Goal: Transaction & Acquisition: Book appointment/travel/reservation

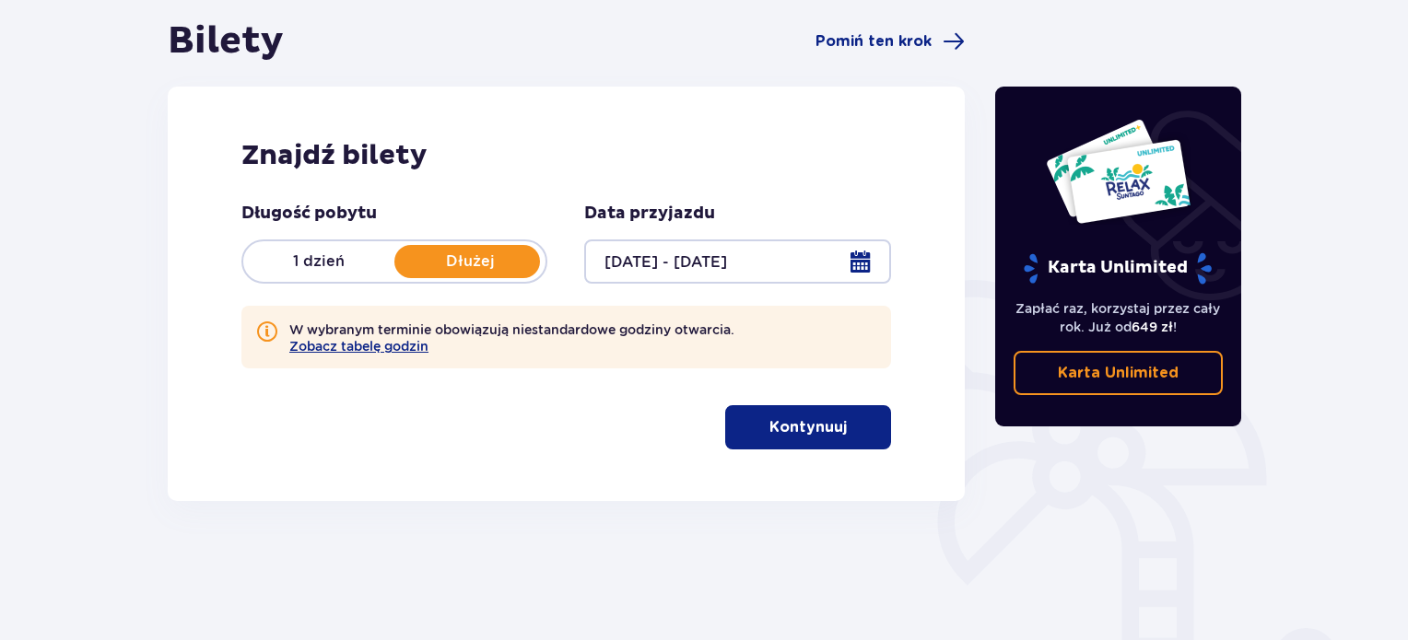
scroll to position [181, 0]
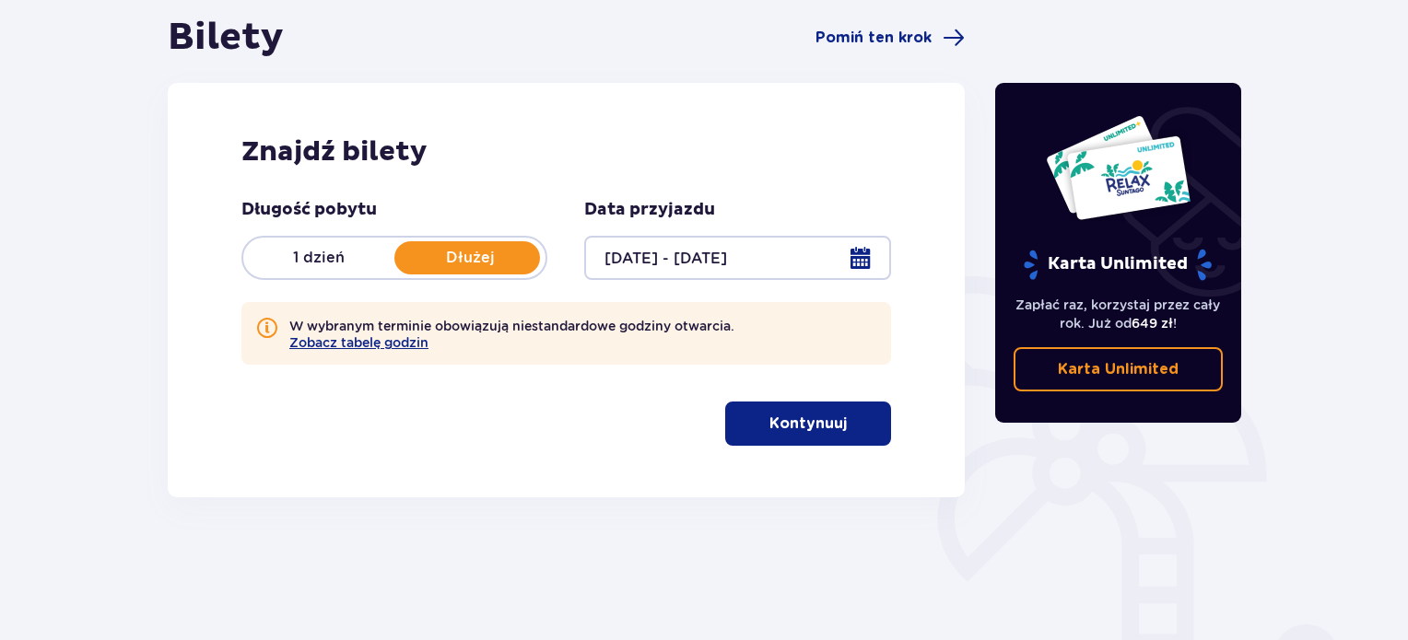
click at [784, 422] on p "Kontynuuj" at bounding box center [807, 424] width 77 height 20
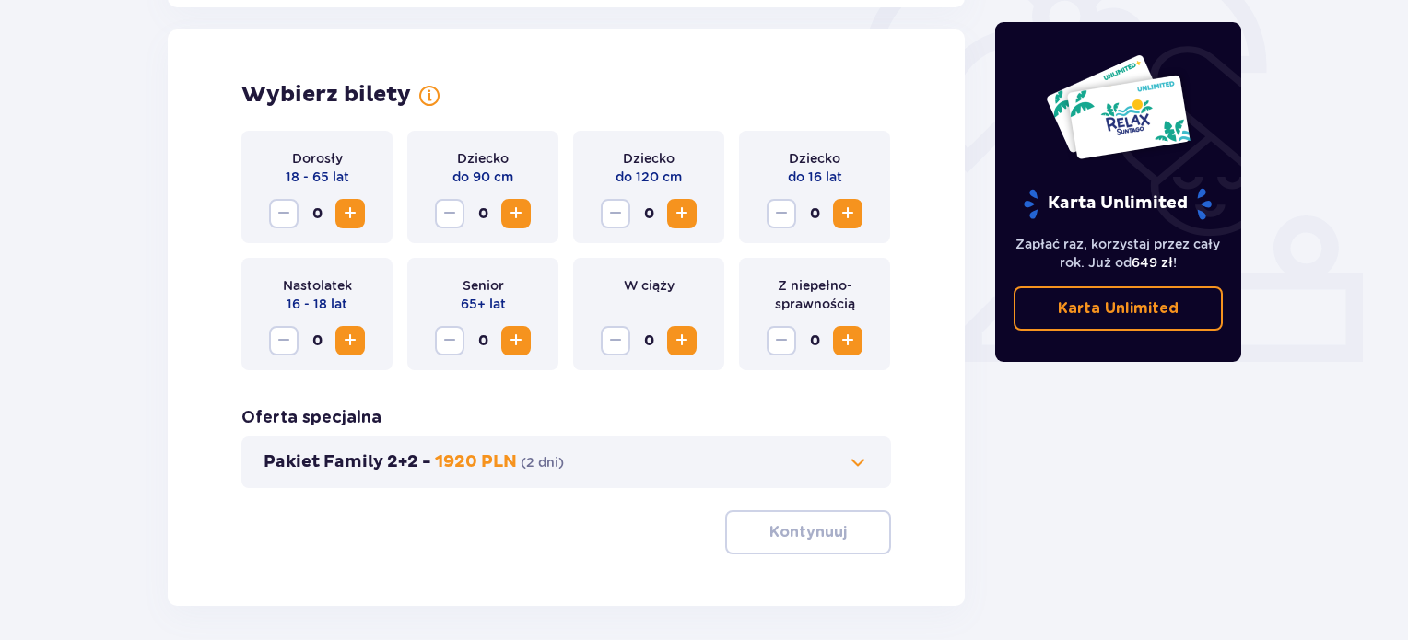
scroll to position [597, 0]
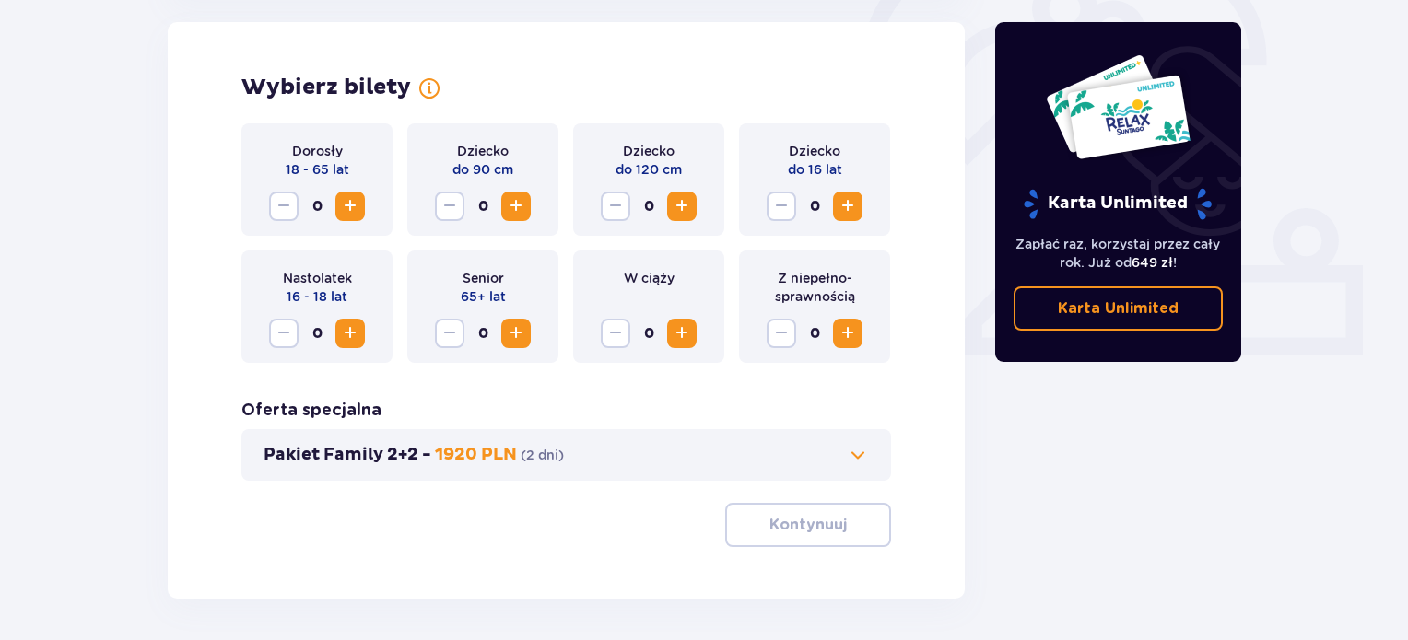
click at [348, 212] on span "Increase" at bounding box center [350, 206] width 22 height 22
click at [812, 527] on p "Kontynuuj" at bounding box center [807, 525] width 77 height 20
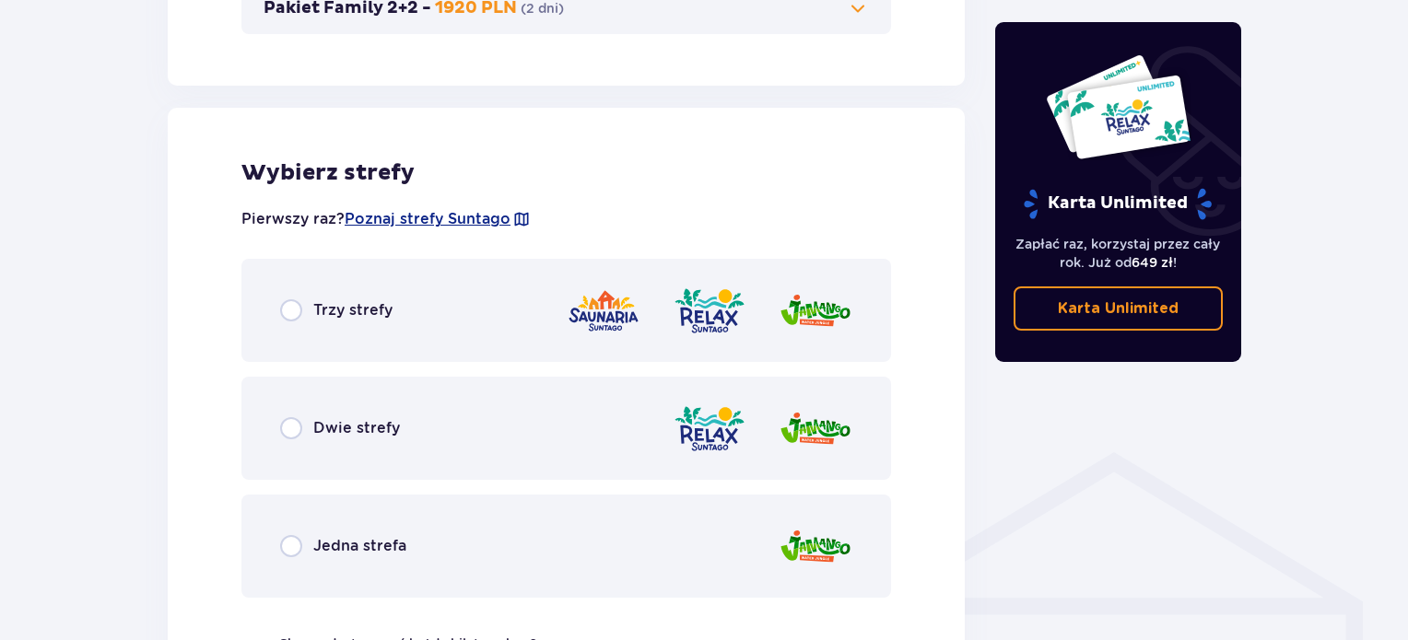
scroll to position [1109, 0]
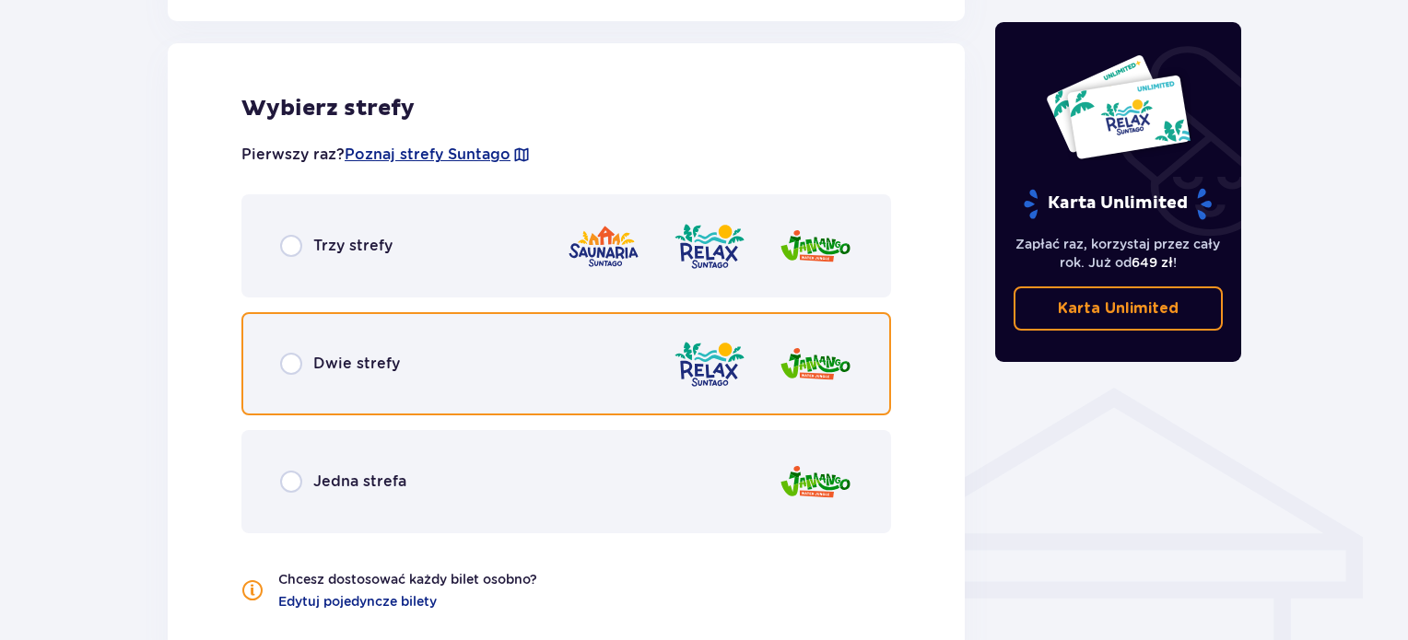
click at [297, 363] on input "radio" at bounding box center [291, 364] width 22 height 22
radio input "true"
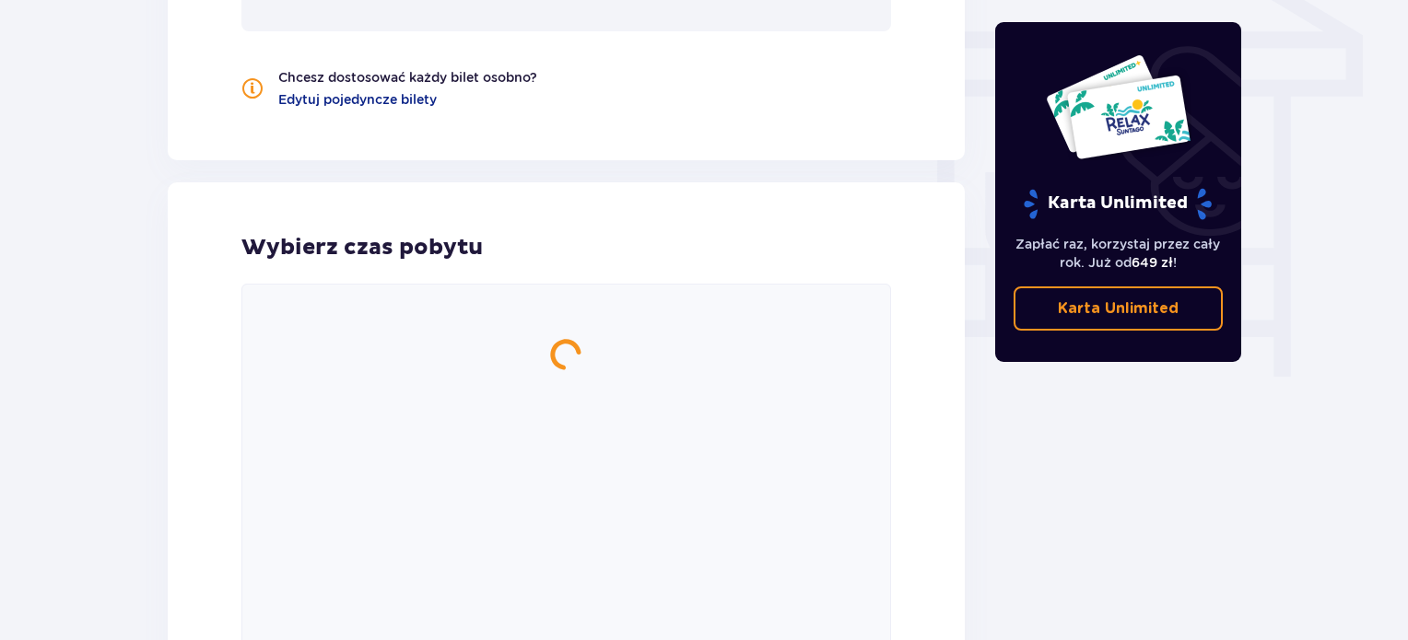
scroll to position [1652, 0]
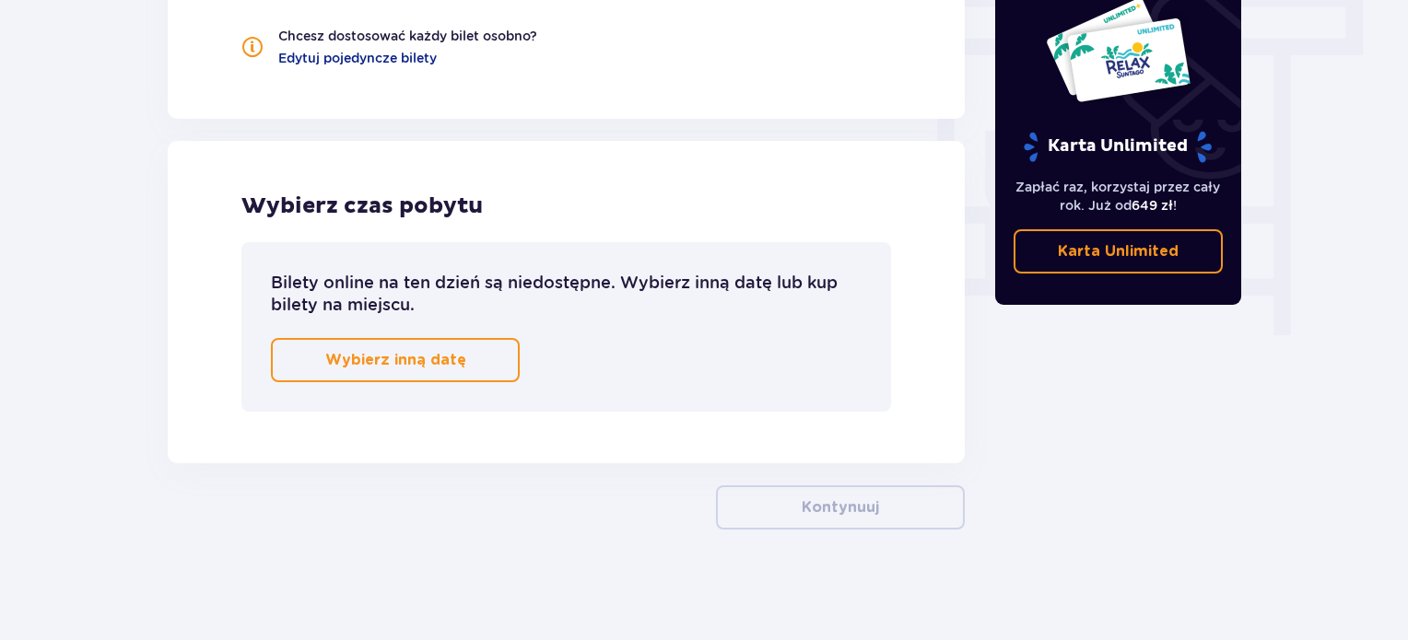
click at [418, 361] on p "Wybierz inną datę" at bounding box center [395, 360] width 141 height 20
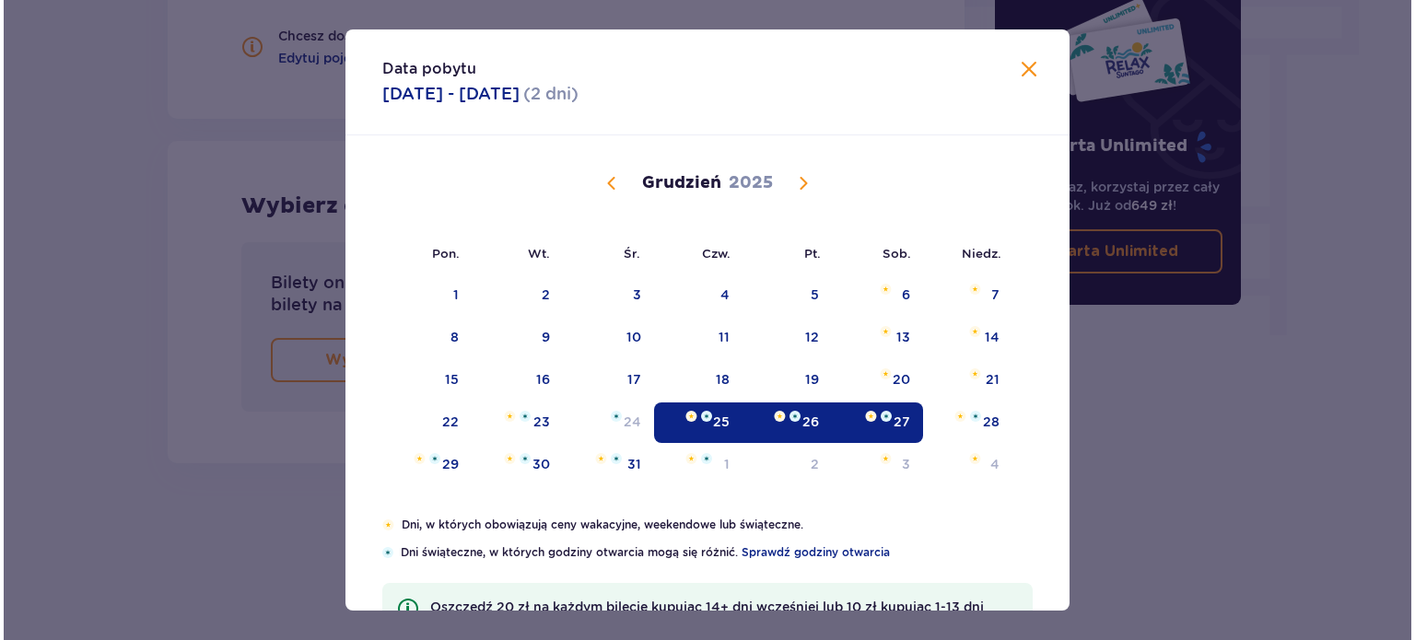
scroll to position [241, 0]
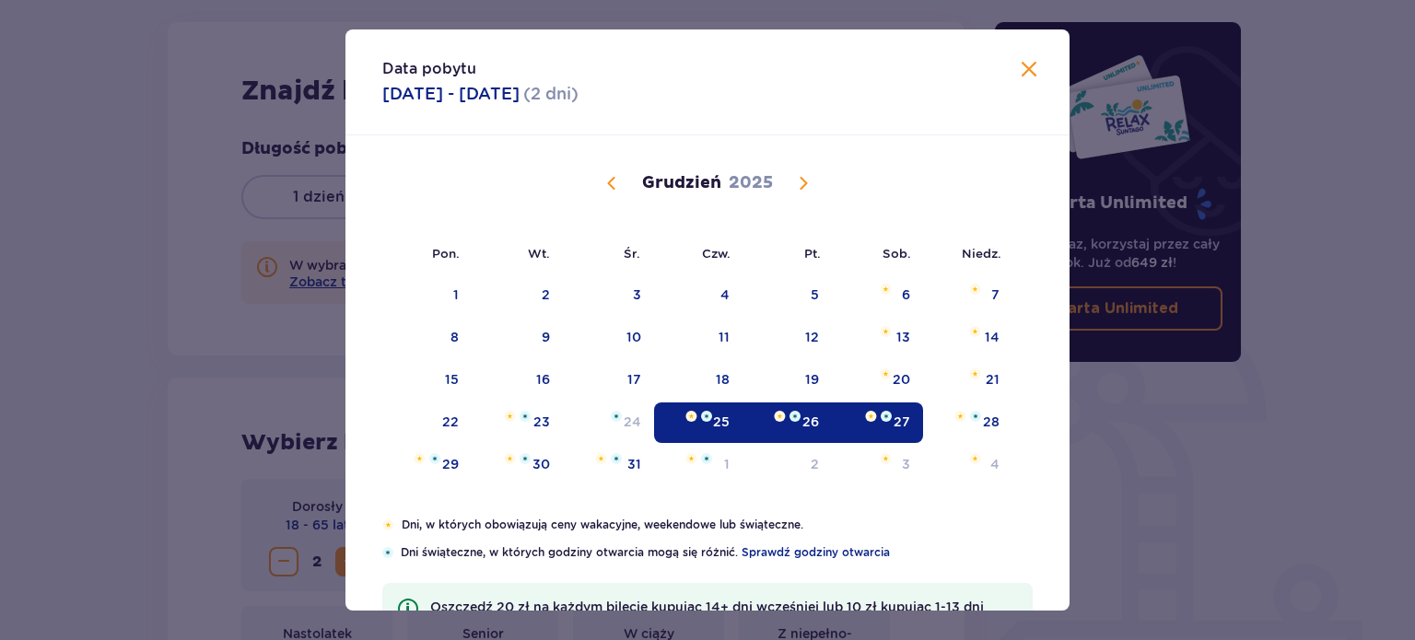
click at [1021, 76] on span at bounding box center [1029, 70] width 22 height 22
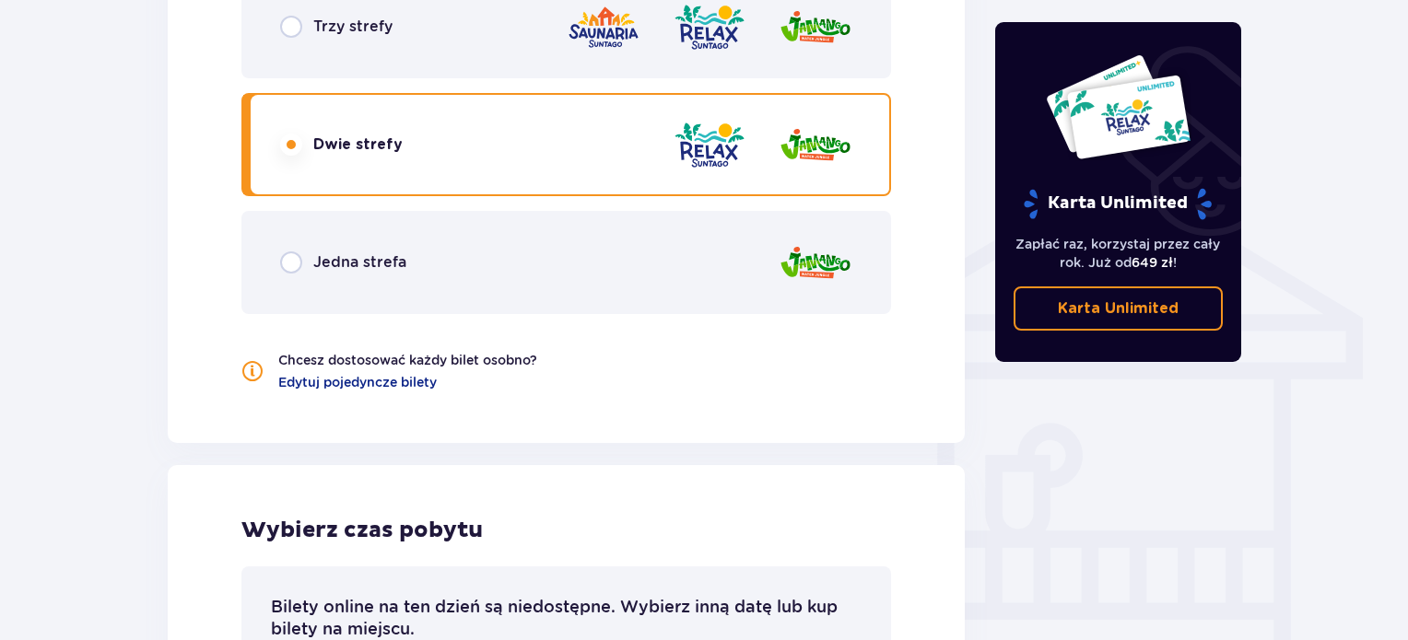
scroll to position [1212, 0]
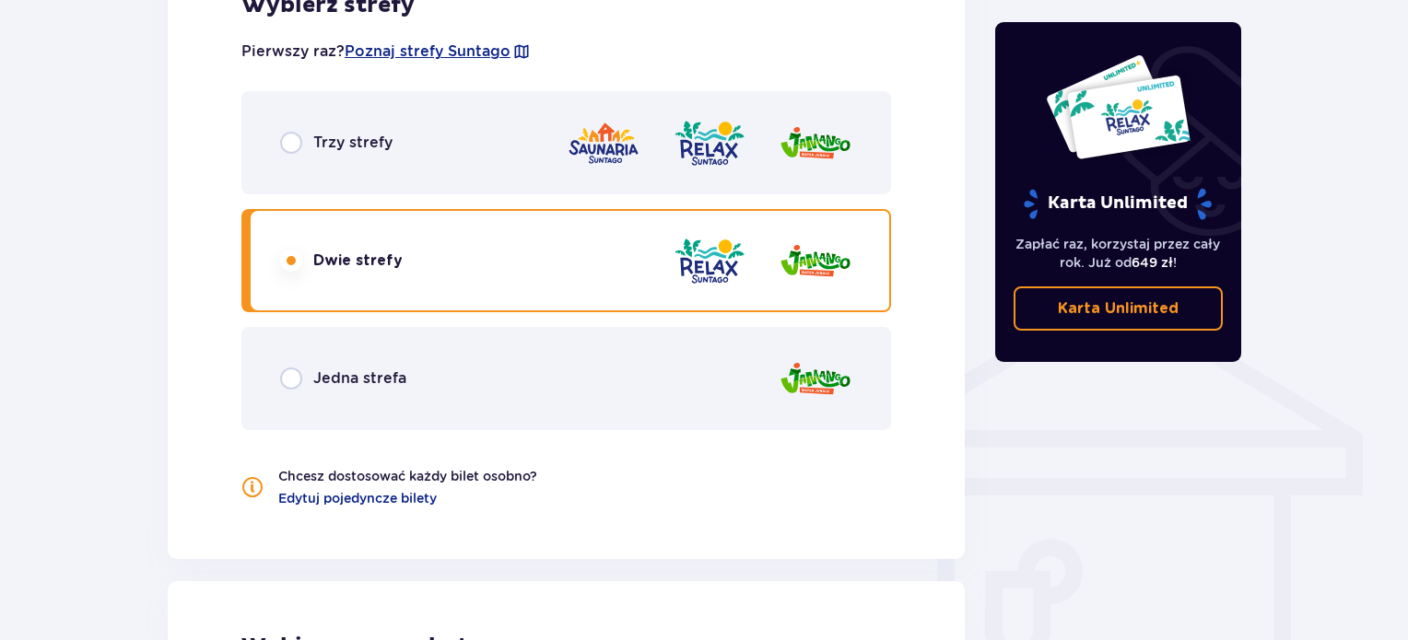
click at [508, 399] on div "Jedna strefa" at bounding box center [566, 378] width 650 height 103
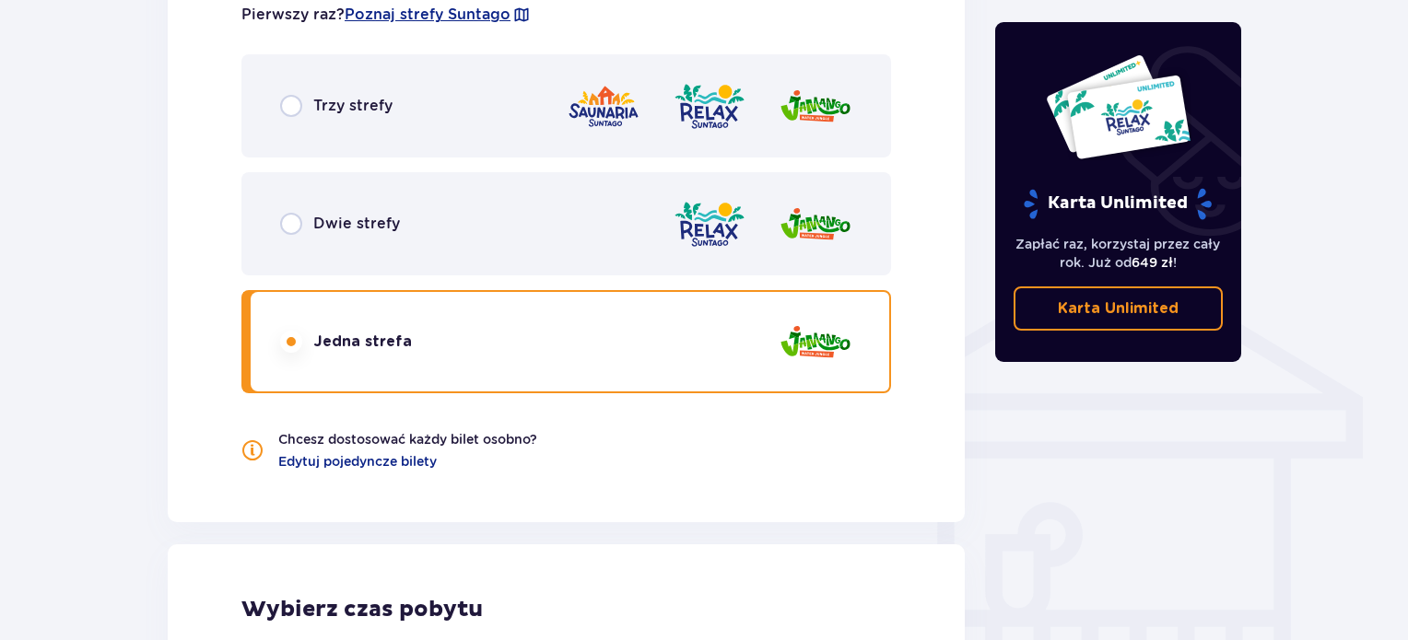
scroll to position [1240, 0]
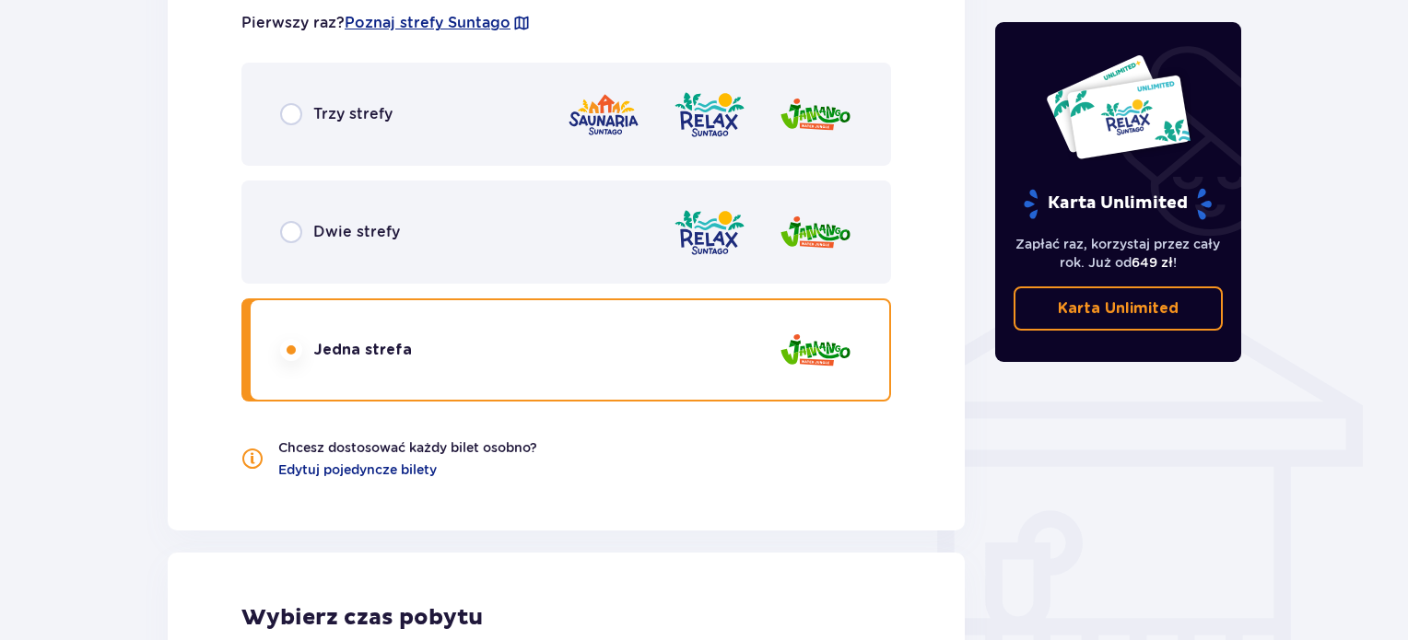
click at [481, 237] on div "Dwie strefy" at bounding box center [566, 232] width 650 height 103
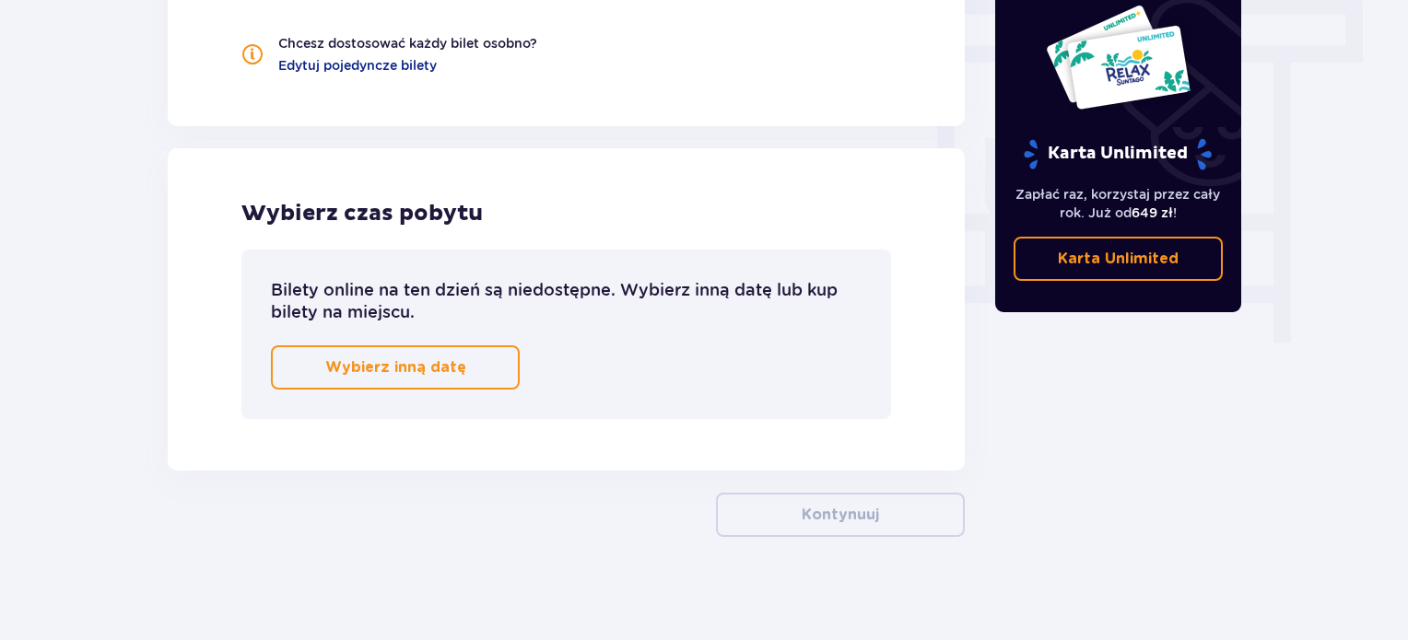
scroll to position [1652, 0]
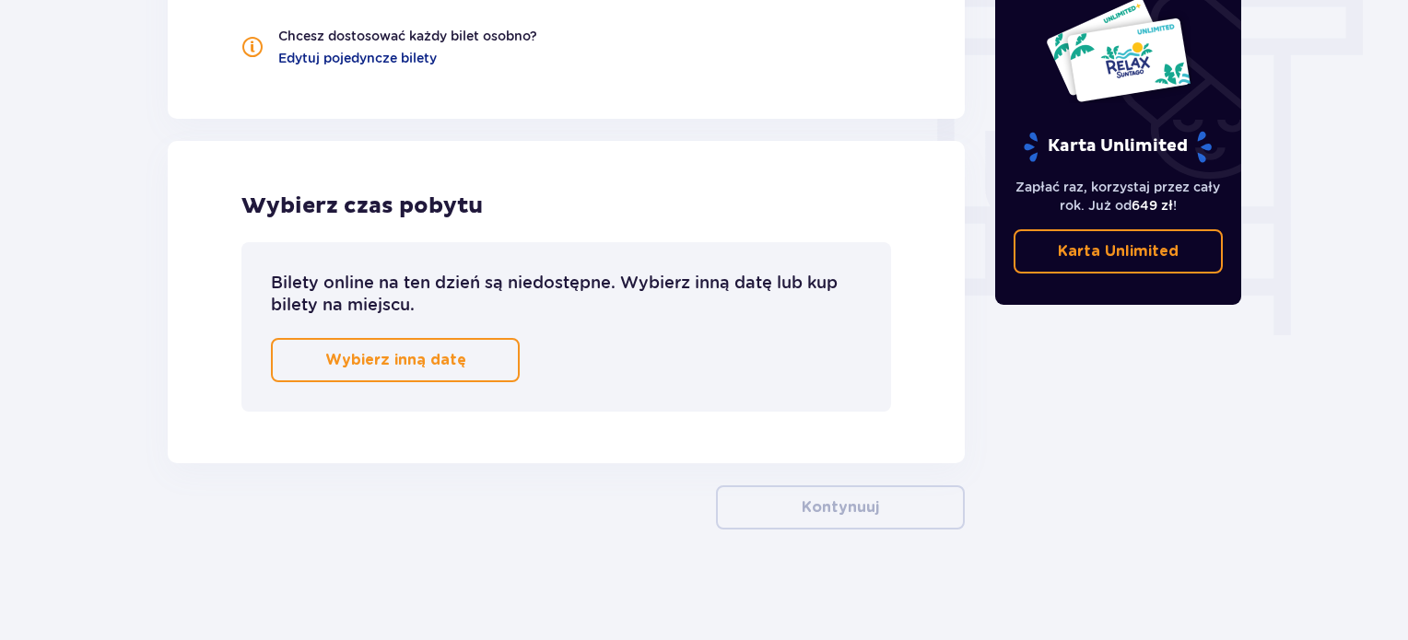
click at [459, 363] on span "button" at bounding box center [470, 360] width 22 height 22
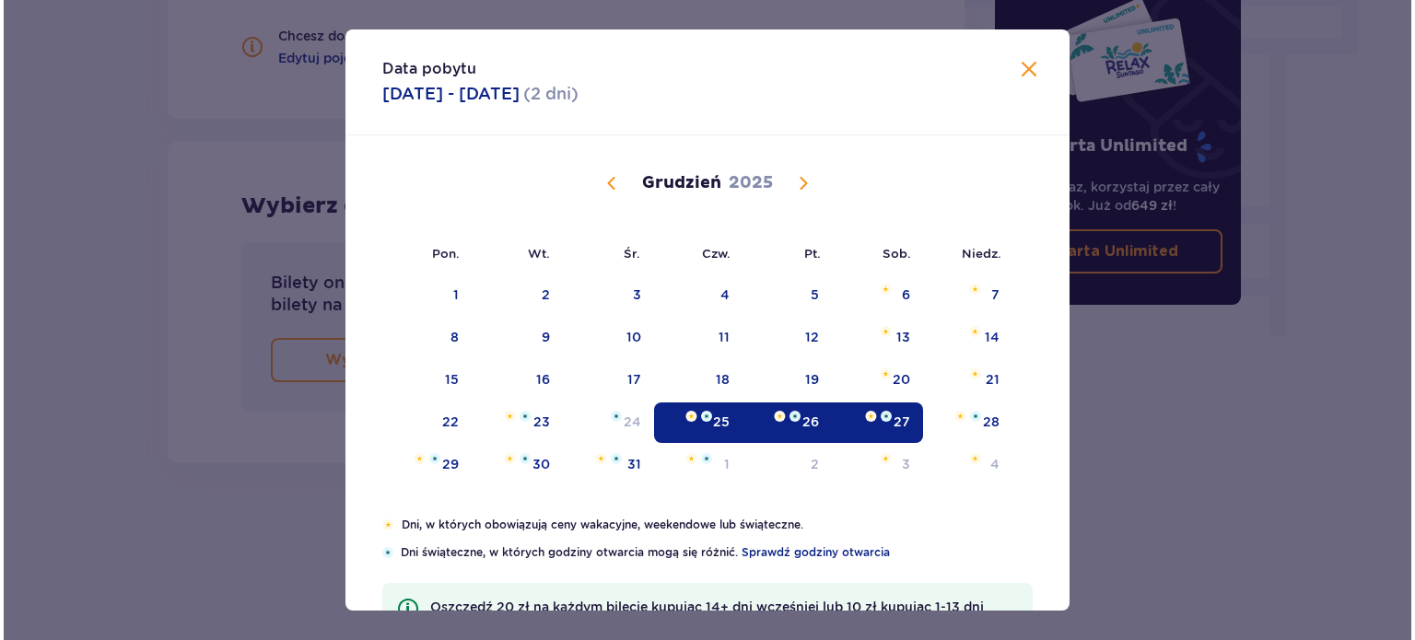
scroll to position [241, 0]
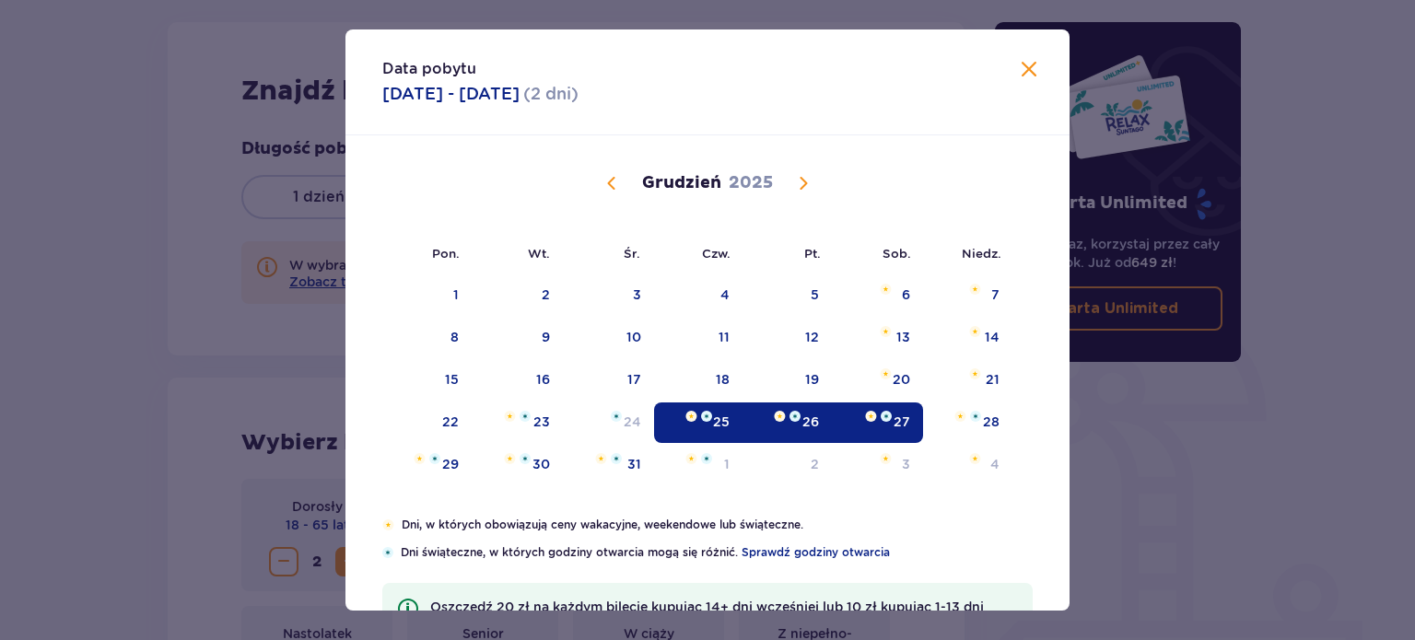
click at [815, 430] on div "26" at bounding box center [787, 423] width 89 height 41
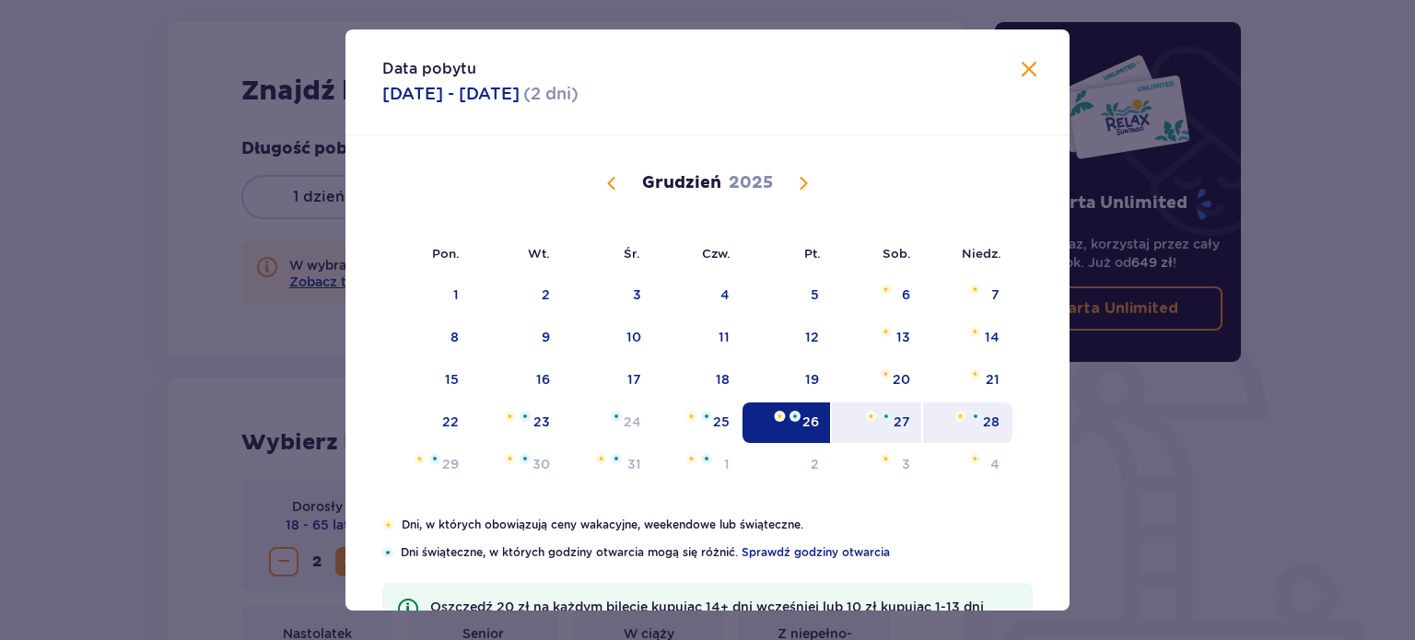
click at [999, 430] on div "28" at bounding box center [967, 423] width 89 height 41
type input "26.12.25 - 28.12.25"
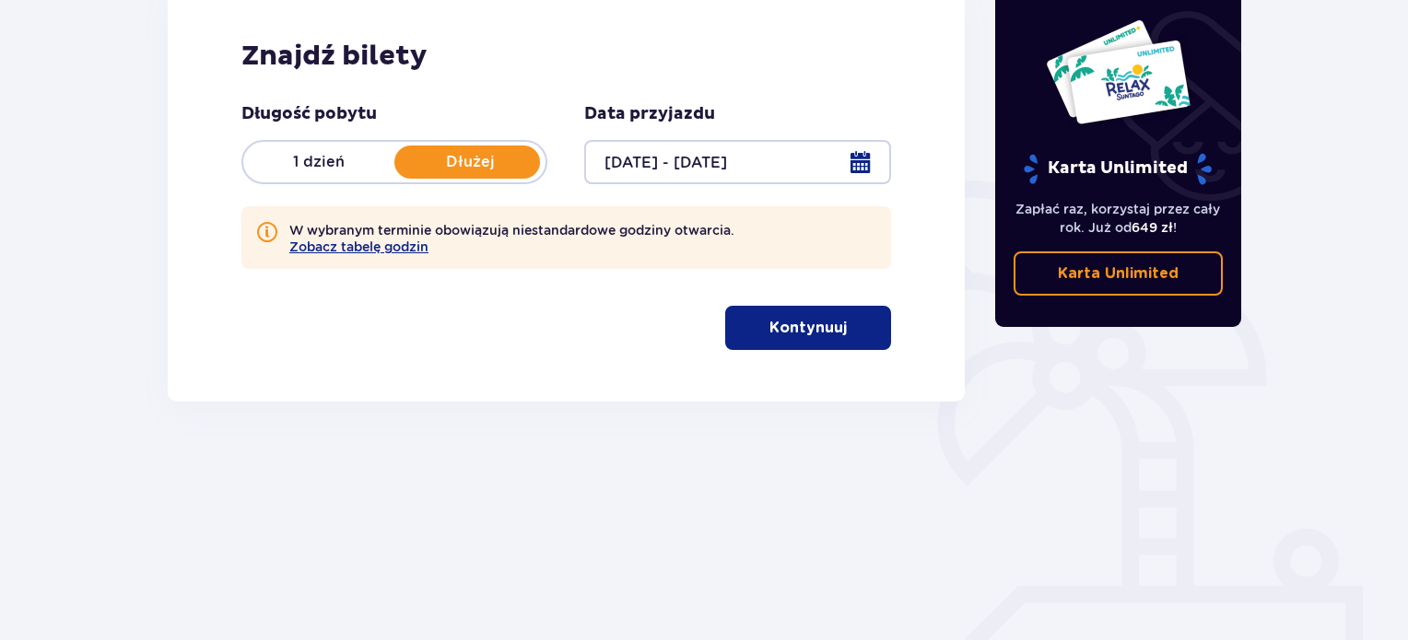
scroll to position [299, 0]
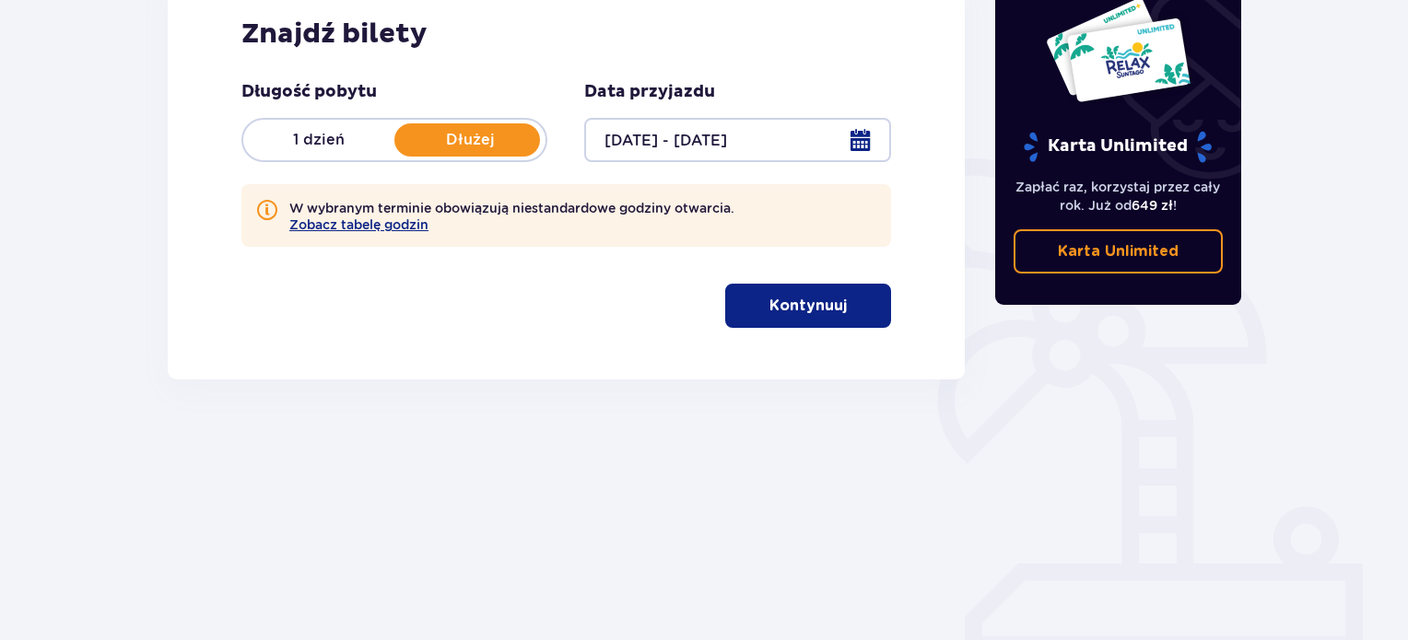
click at [769, 311] on p "Kontynuuj" at bounding box center [807, 306] width 77 height 20
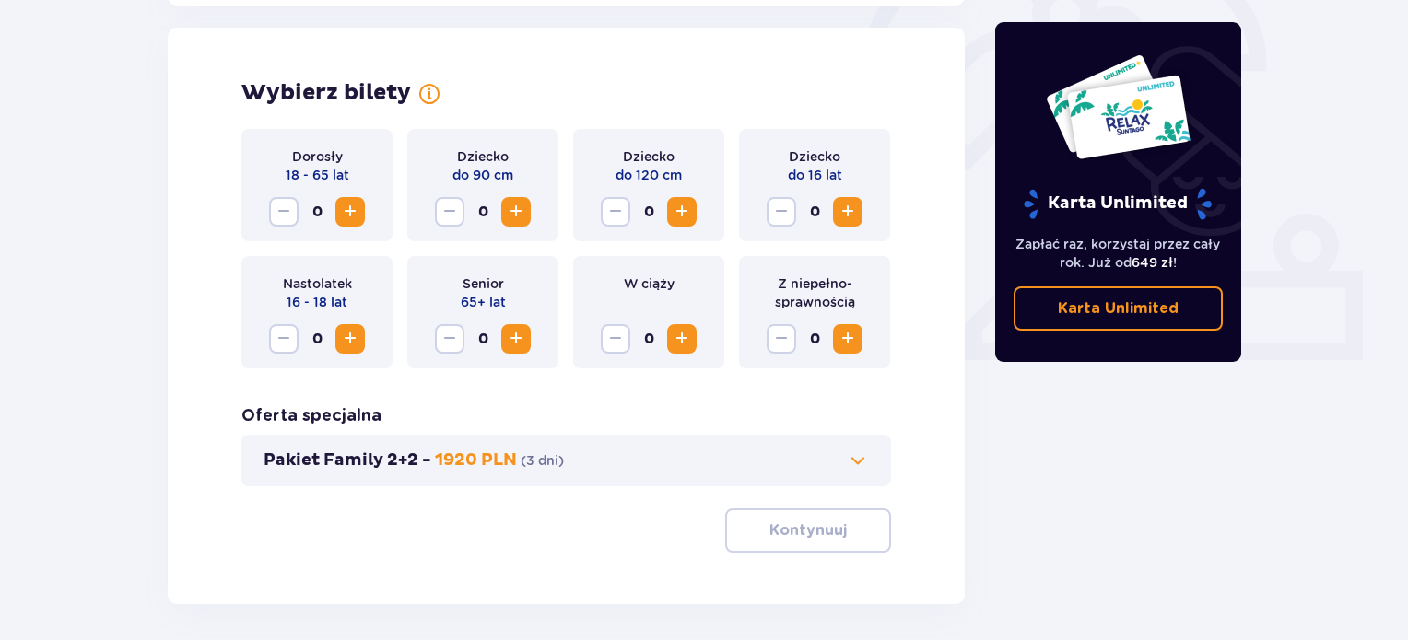
scroll to position [597, 0]
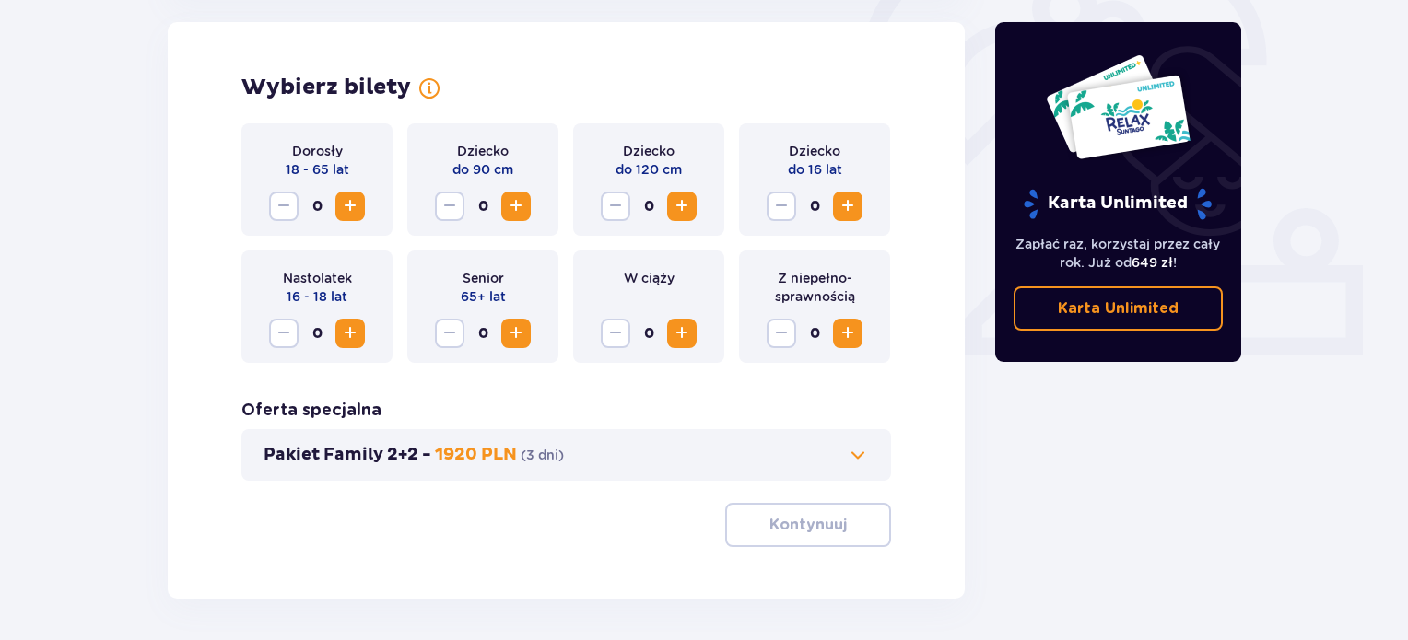
click at [358, 209] on span "Increase" at bounding box center [350, 206] width 22 height 22
click at [769, 525] on p "Kontynuuj" at bounding box center [807, 525] width 77 height 20
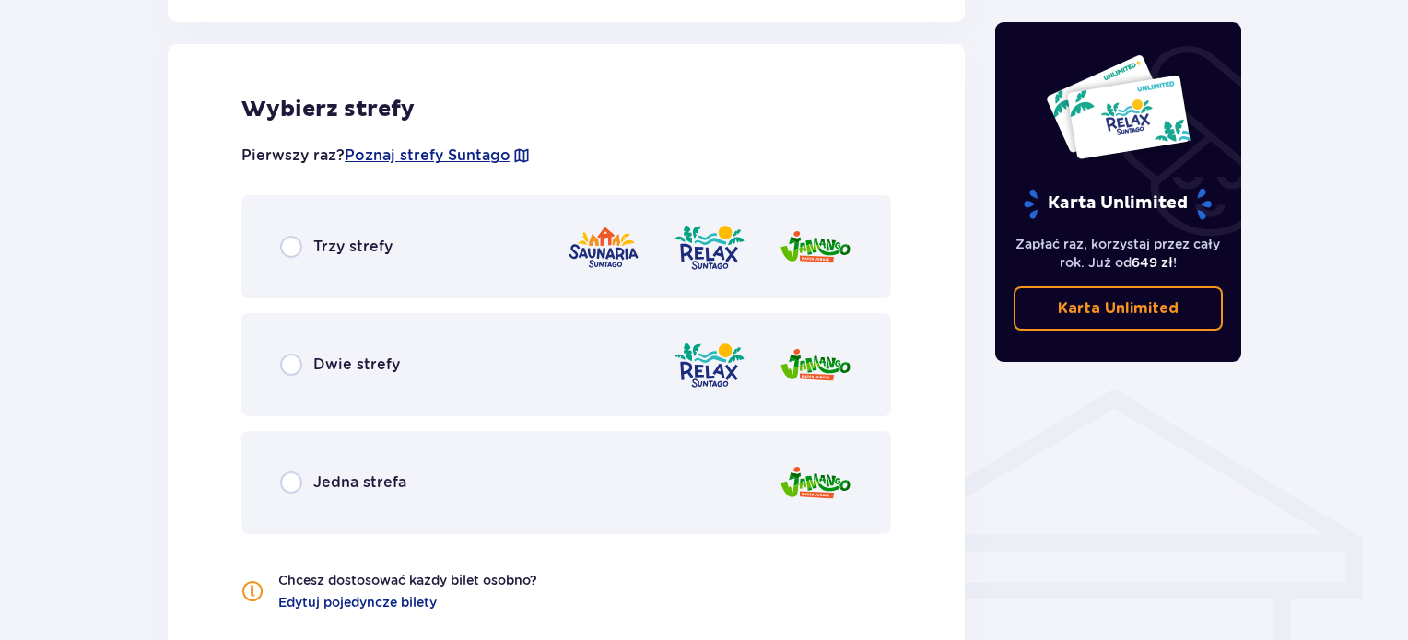
scroll to position [1109, 0]
click at [483, 373] on div "Dwie strefy" at bounding box center [566, 363] width 650 height 103
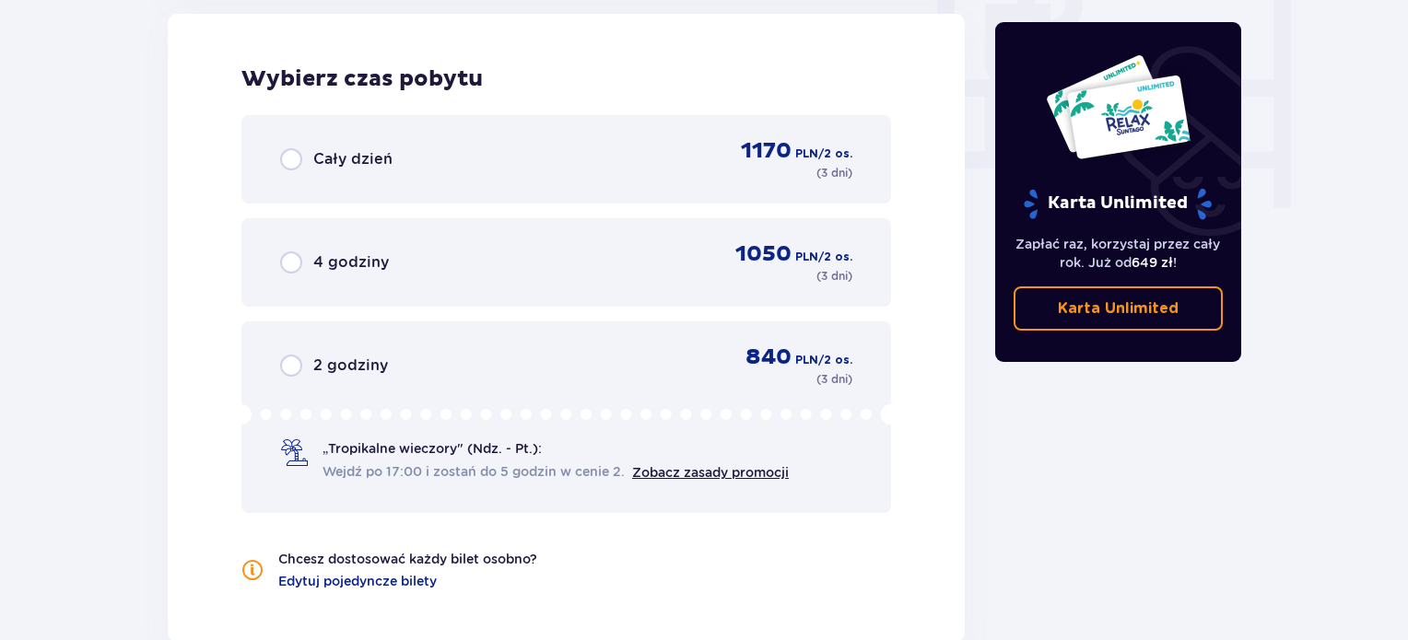
scroll to position [1720, 0]
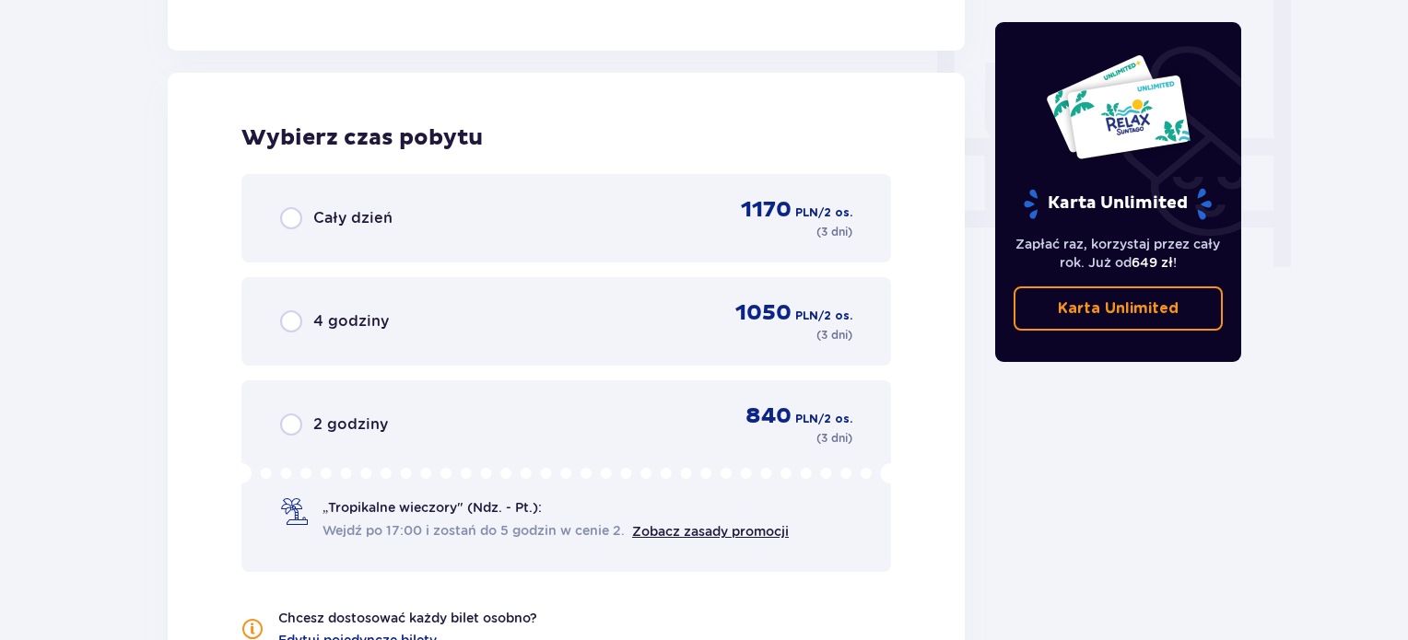
click at [309, 217] on div "Cały dzień" at bounding box center [336, 218] width 112 height 22
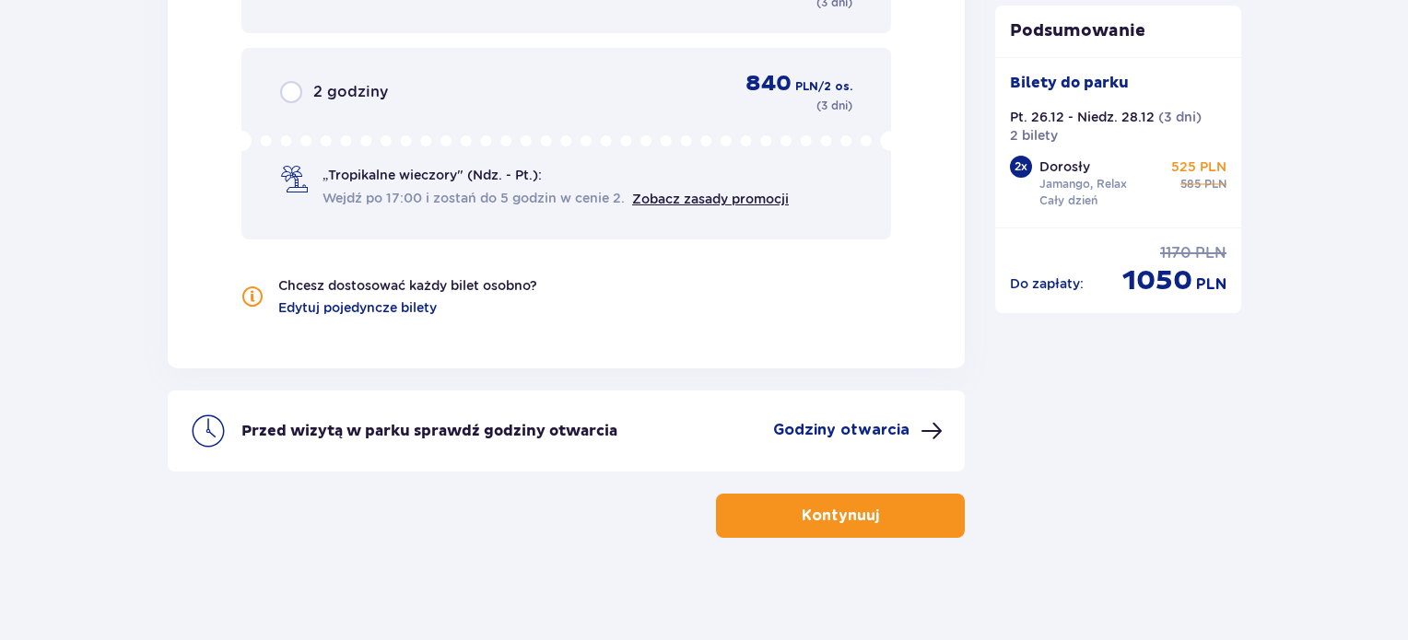
scroll to position [2060, 0]
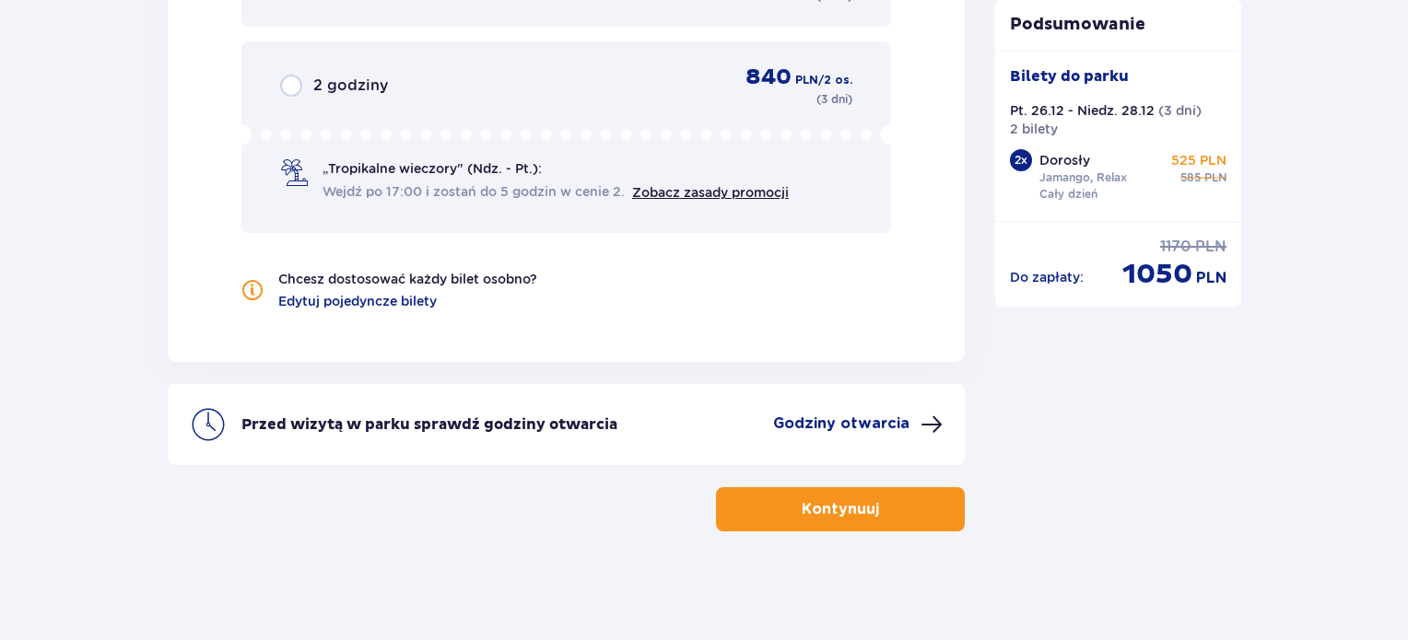
click at [845, 514] on p "Kontynuuj" at bounding box center [840, 509] width 77 height 20
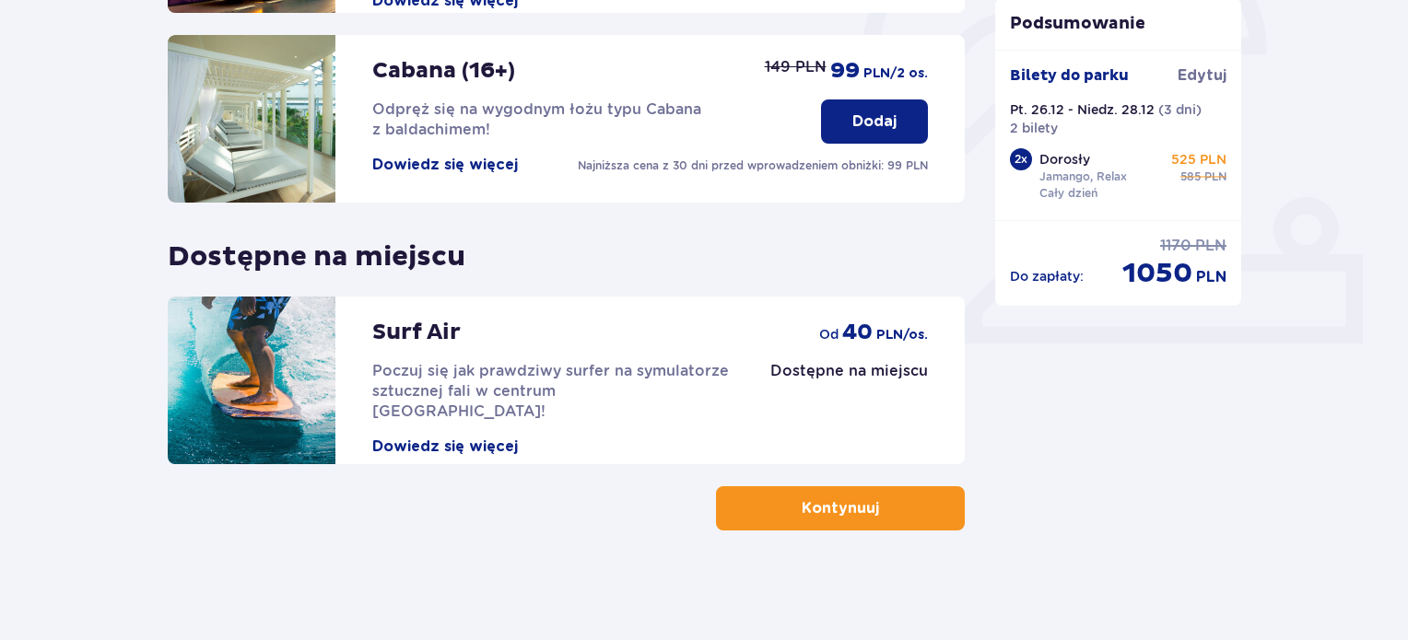
scroll to position [604, 0]
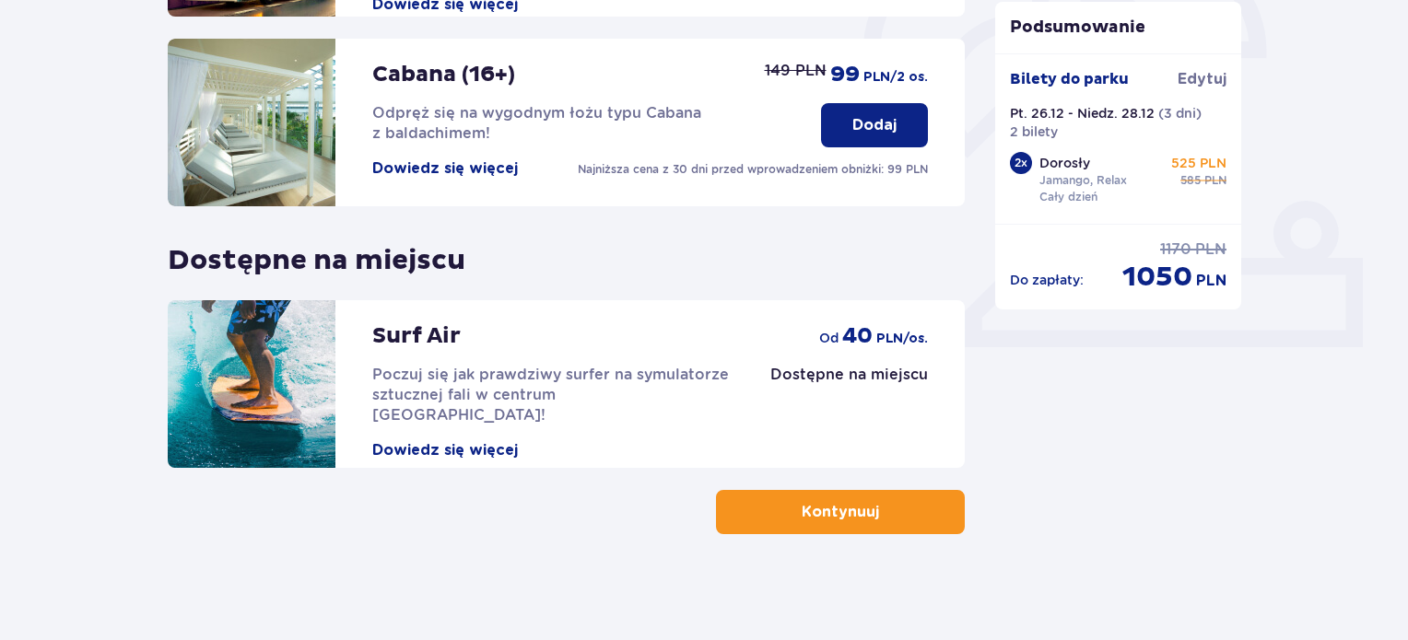
click at [836, 532] on button "Kontynuuj" at bounding box center [840, 512] width 249 height 44
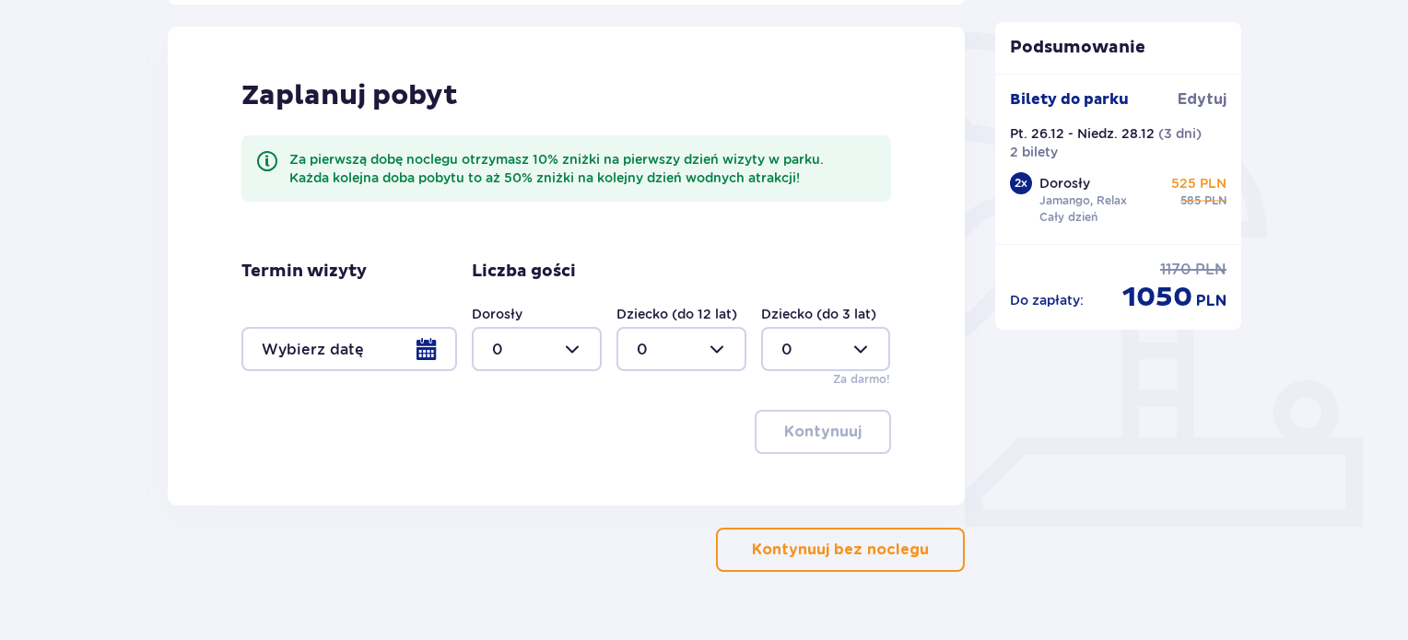
scroll to position [428, 0]
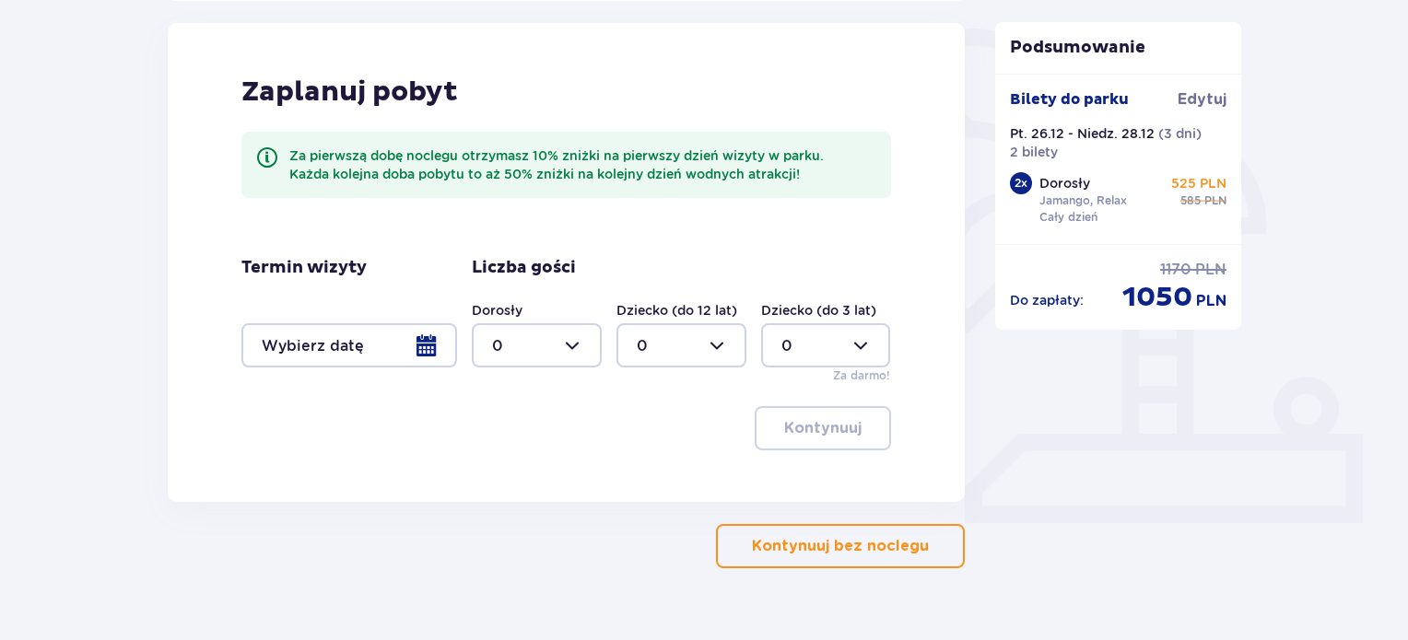
click at [569, 349] on div at bounding box center [537, 345] width 130 height 44
click at [499, 482] on p "2" at bounding box center [496, 479] width 9 height 20
type input "2"
click at [429, 349] on div at bounding box center [349, 345] width 216 height 44
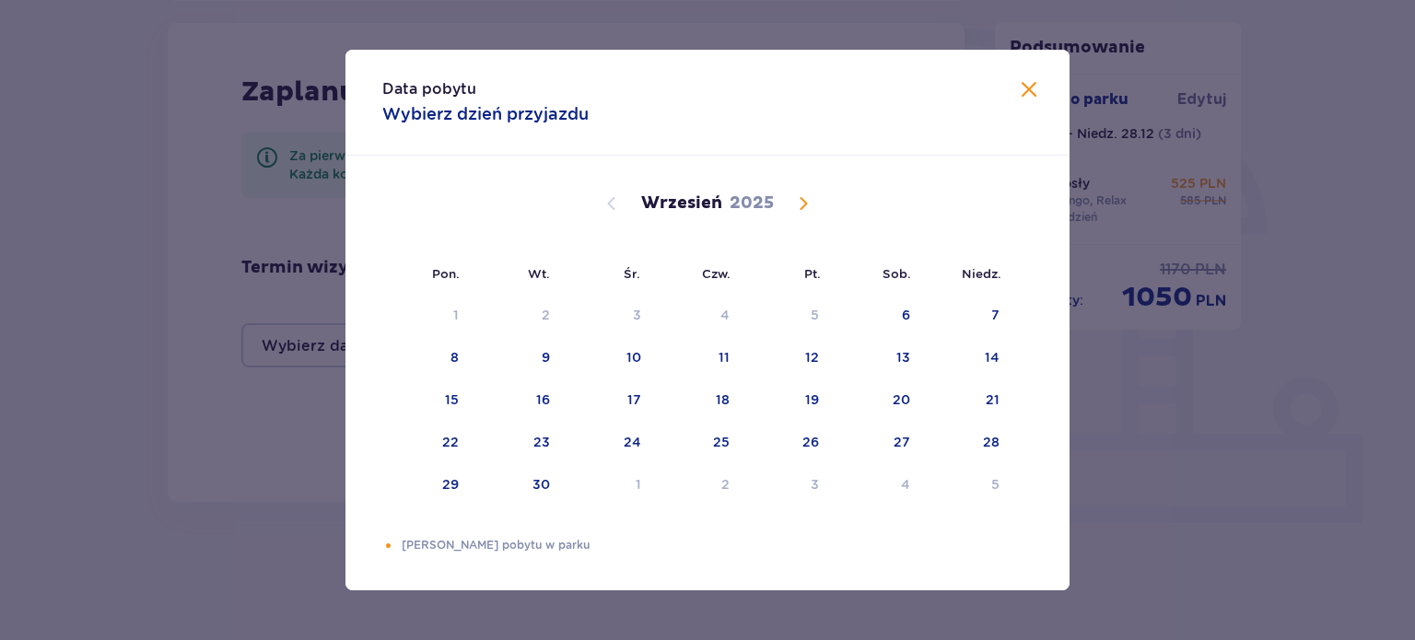
click at [804, 205] on span "Calendar" at bounding box center [803, 204] width 22 height 22
click at [803, 438] on div "26" at bounding box center [811, 442] width 17 height 18
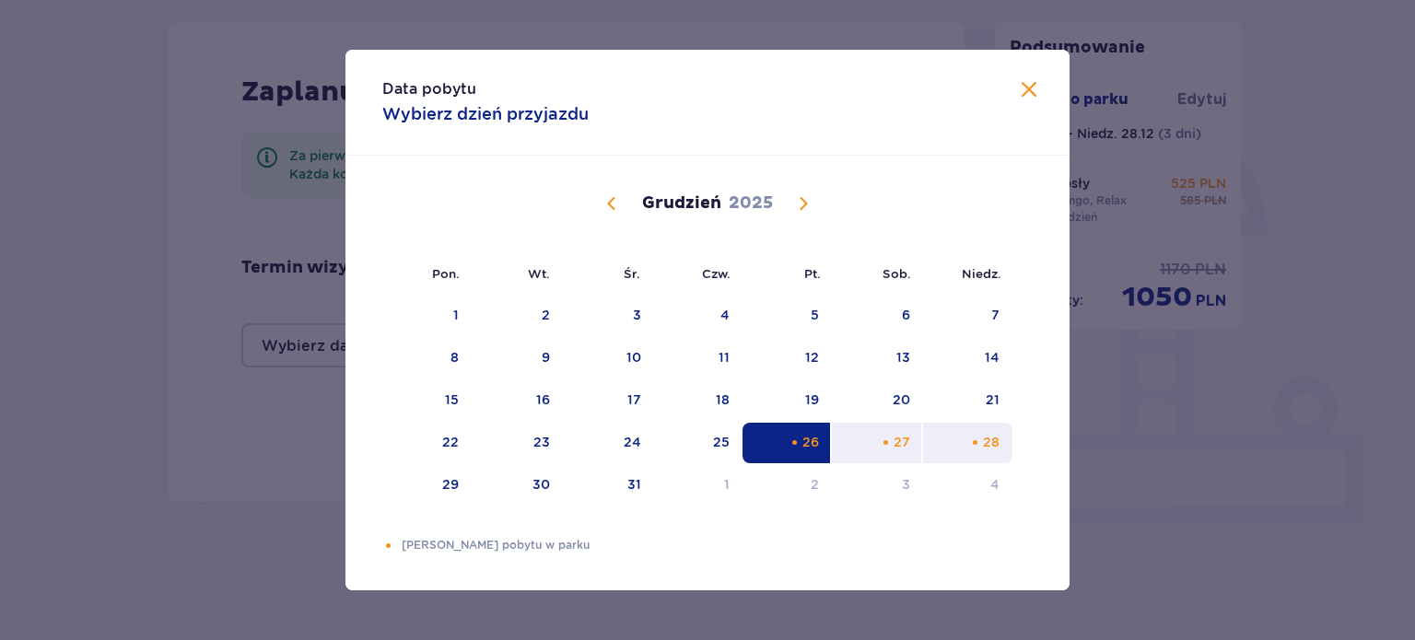
click at [980, 440] on div "Choose niedziela, 28 grudnia 2025 as your check-out date. It’s available." at bounding box center [975, 443] width 12 height 12
type input "26.12.25 - 28.12.25"
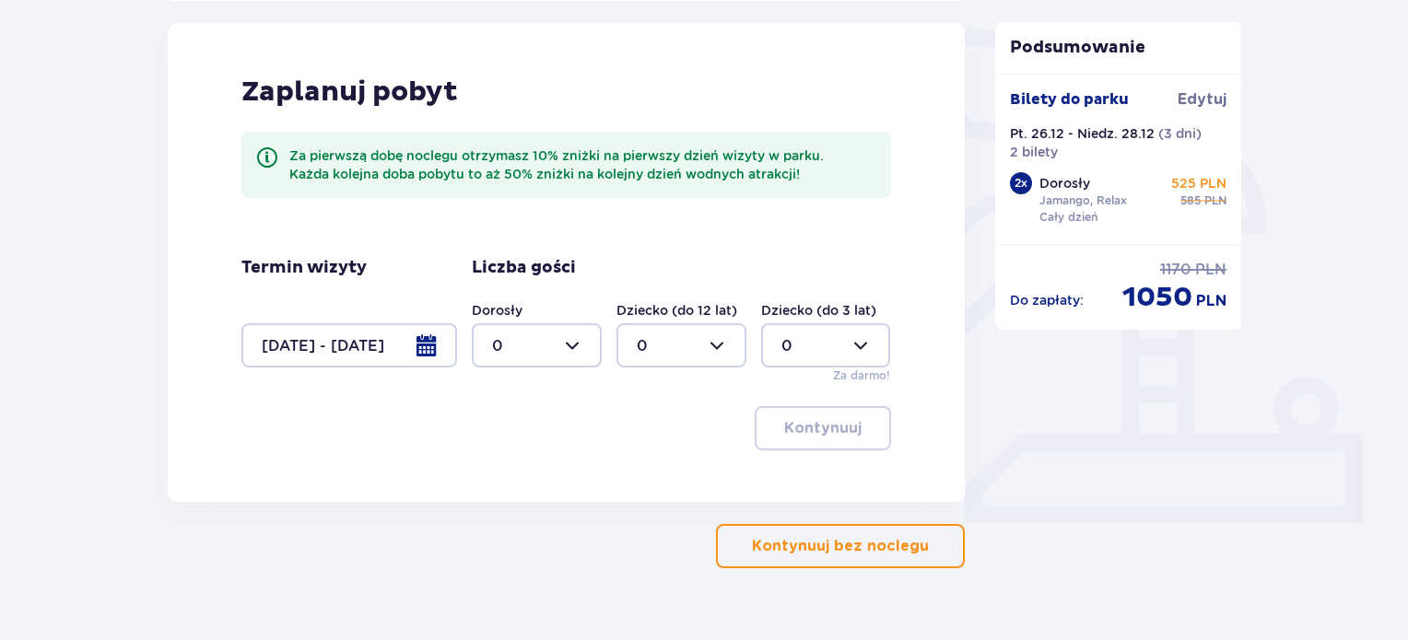
click at [571, 344] on div at bounding box center [537, 345] width 130 height 44
click at [510, 476] on div "2" at bounding box center [536, 479] width 89 height 20
type input "2"
click at [852, 430] on button "Kontynuuj" at bounding box center [823, 428] width 136 height 44
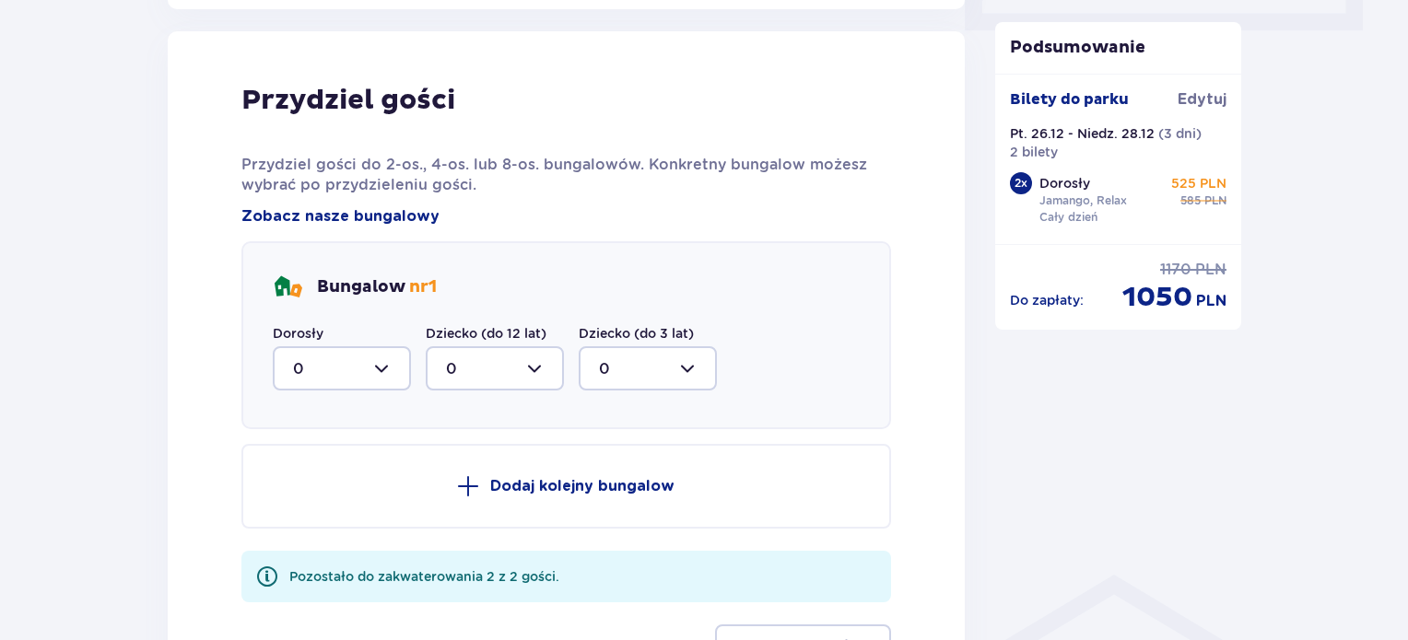
scroll to position [931, 0]
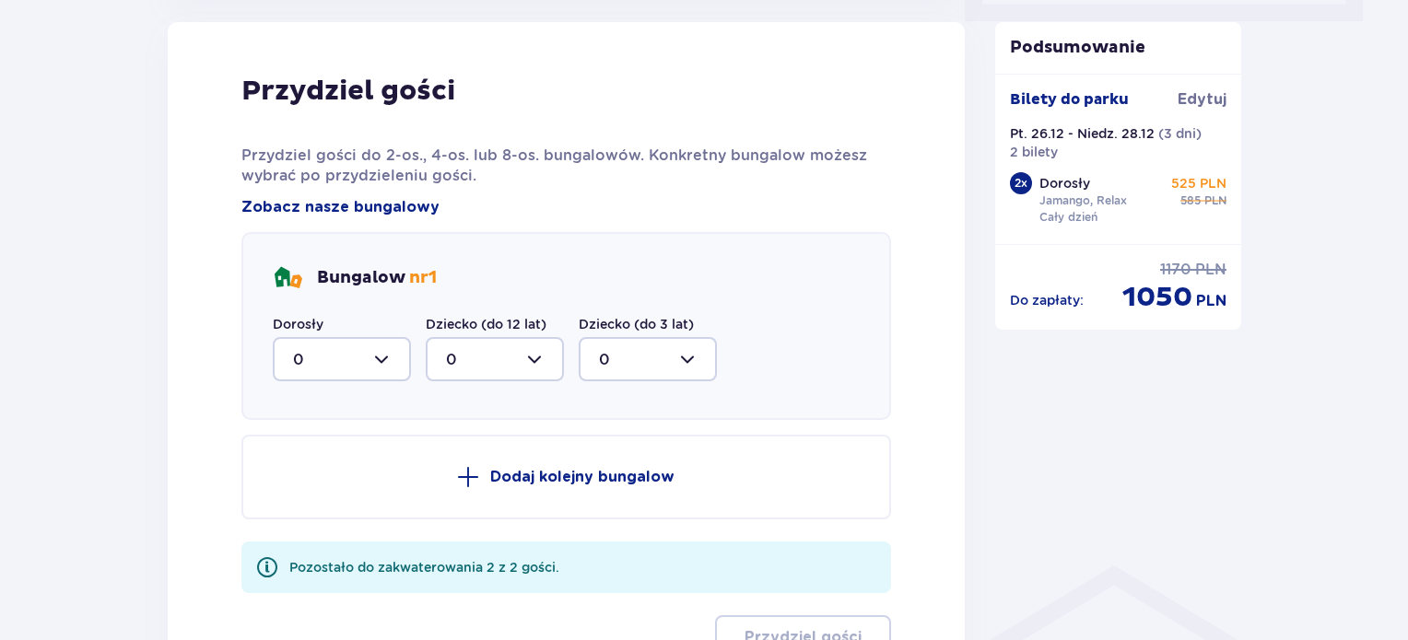
click at [371, 357] on div at bounding box center [342, 359] width 138 height 44
click at [303, 489] on div "2" at bounding box center [342, 493] width 98 height 20
type input "2"
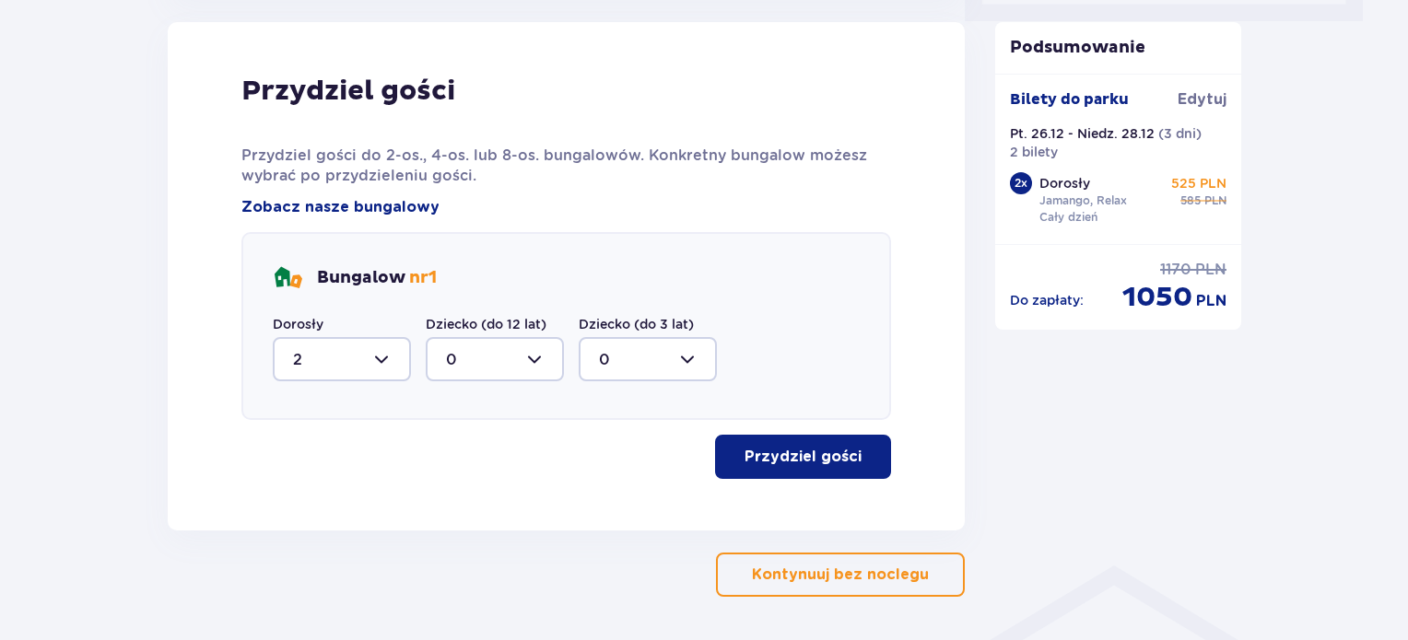
click at [777, 464] on p "Przydziel gości" at bounding box center [803, 457] width 117 height 20
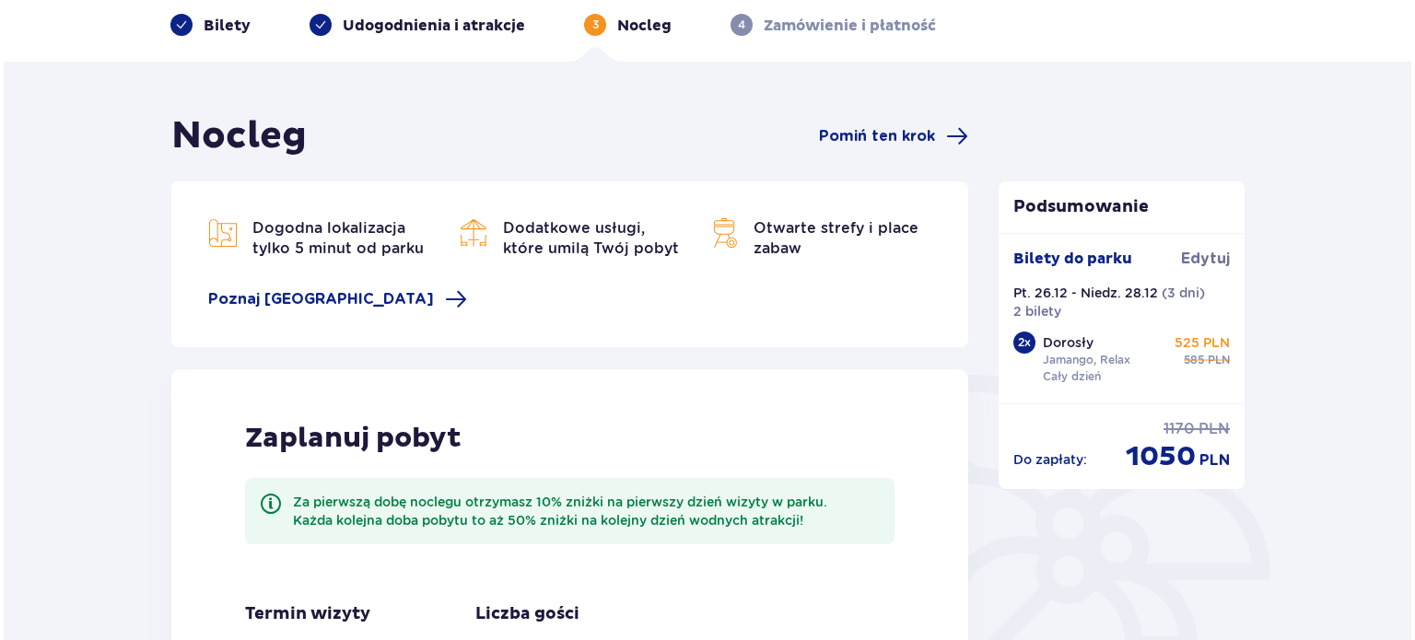
scroll to position [122, 0]
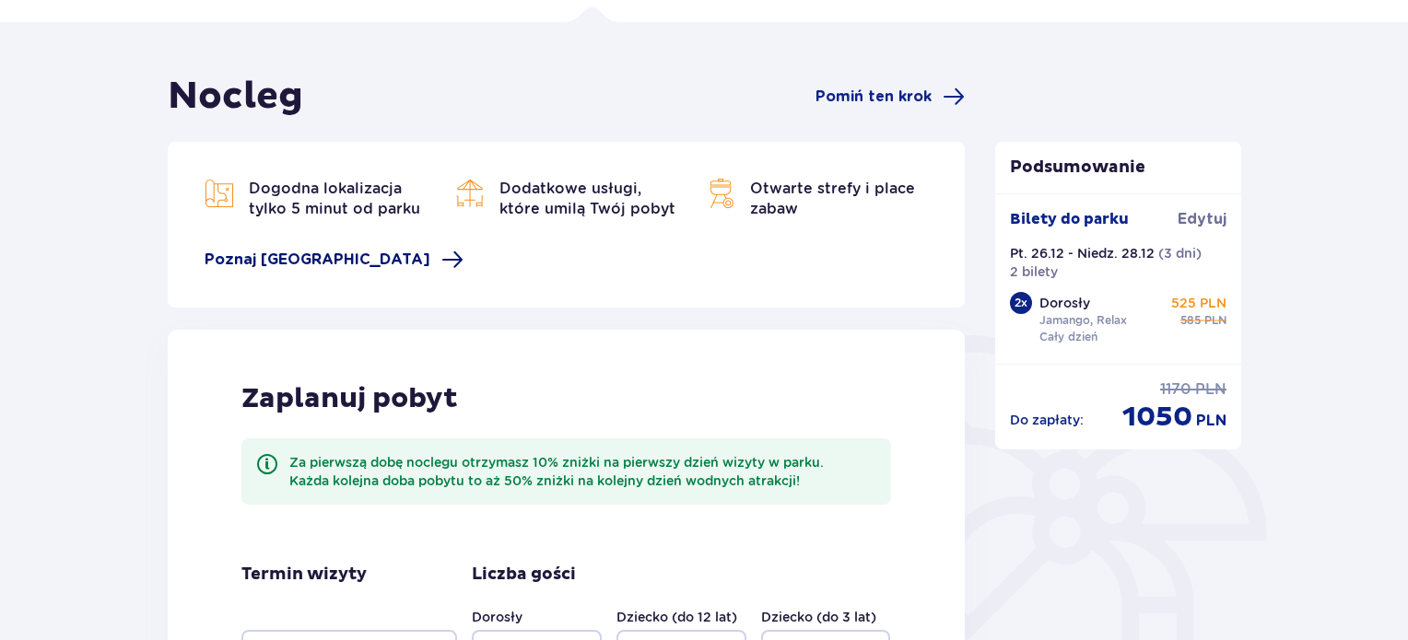
click at [441, 260] on span at bounding box center [452, 260] width 22 height 22
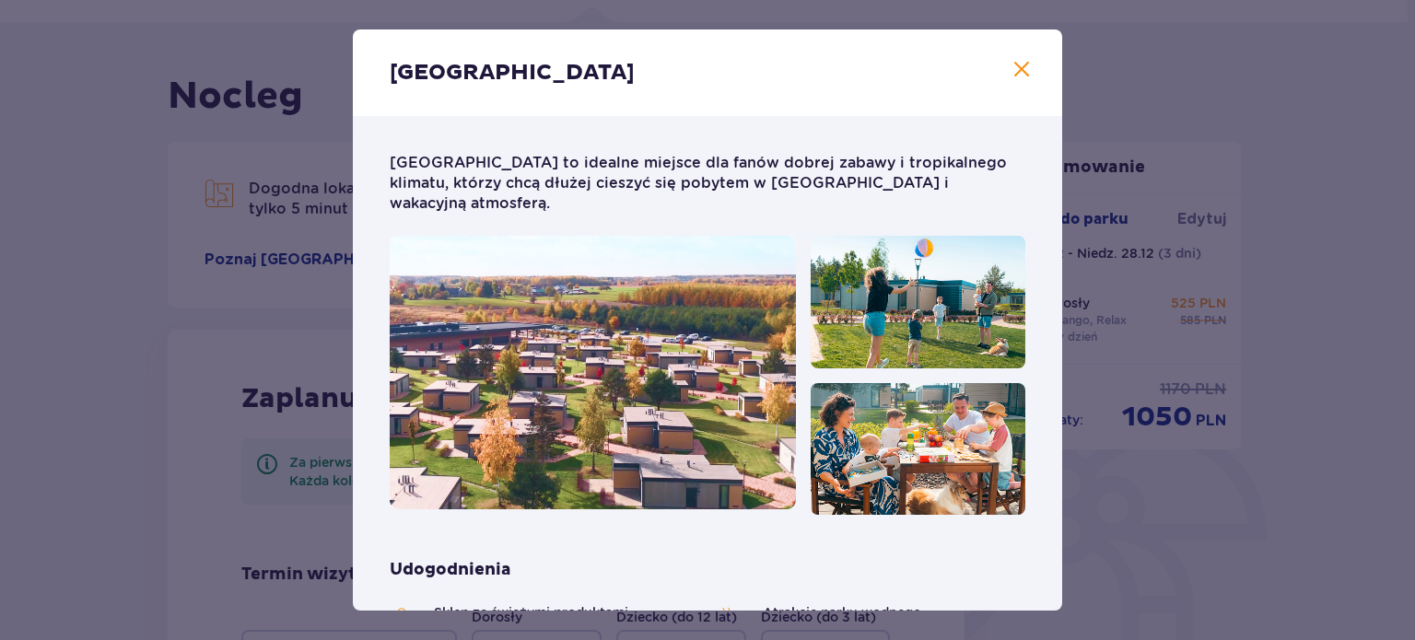
click at [1016, 73] on span at bounding box center [1022, 70] width 22 height 22
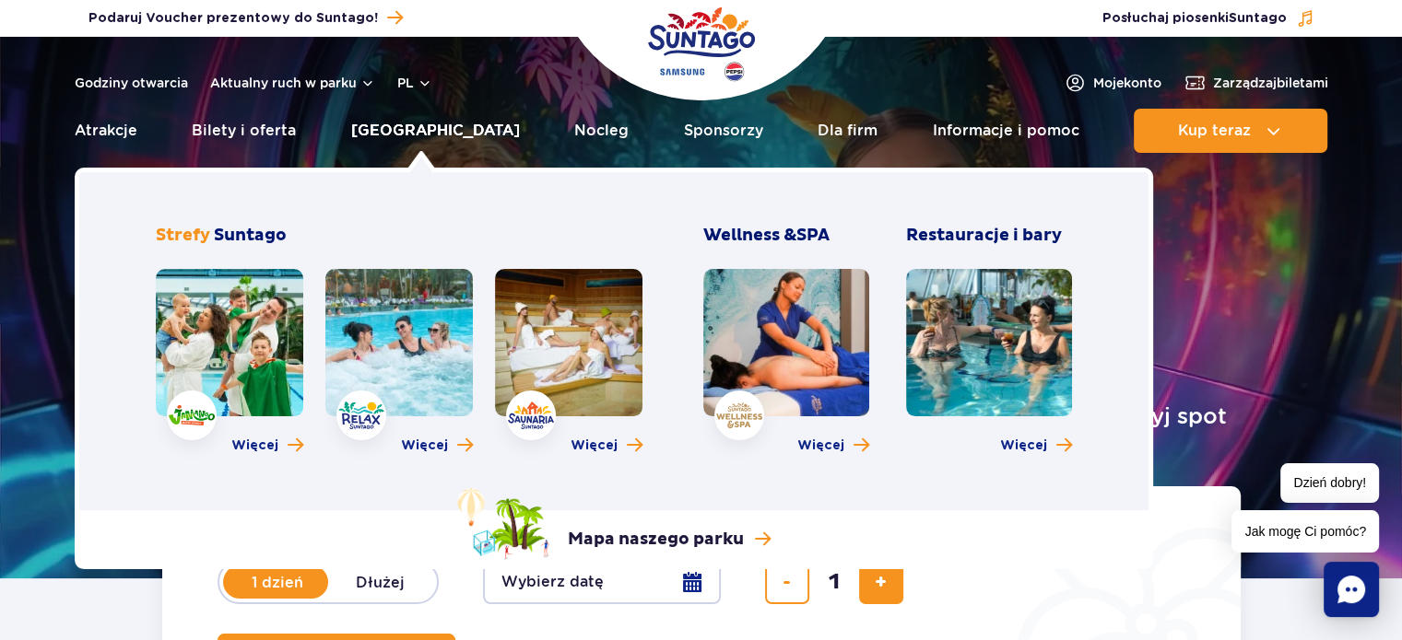
click at [417, 132] on link "[GEOGRAPHIC_DATA]" at bounding box center [435, 131] width 169 height 44
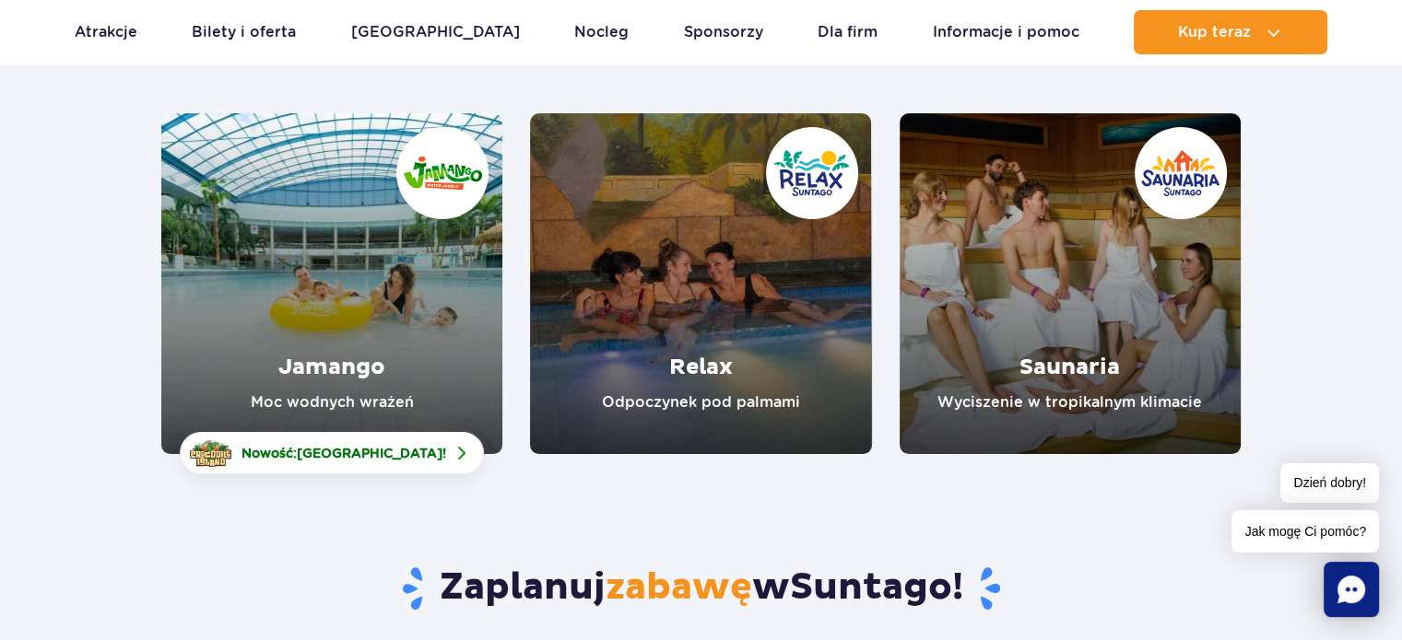
scroll to position [247, 0]
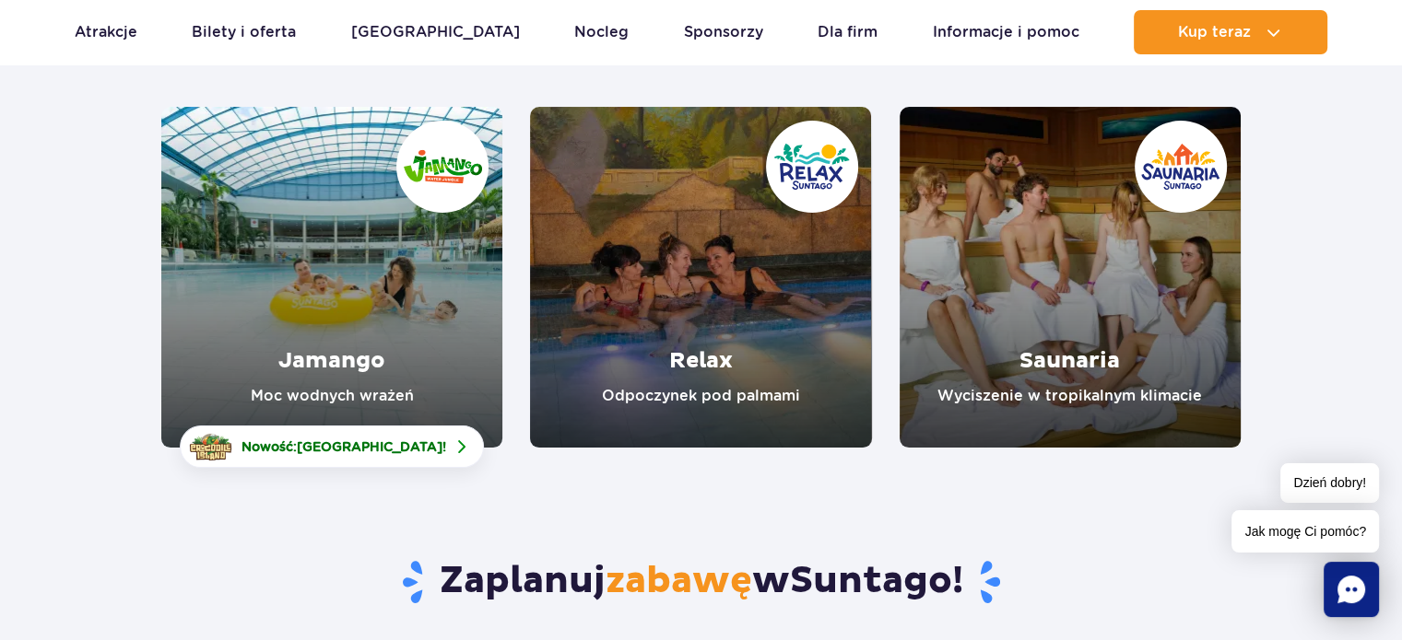
click at [337, 383] on link "Jamango" at bounding box center [331, 277] width 341 height 341
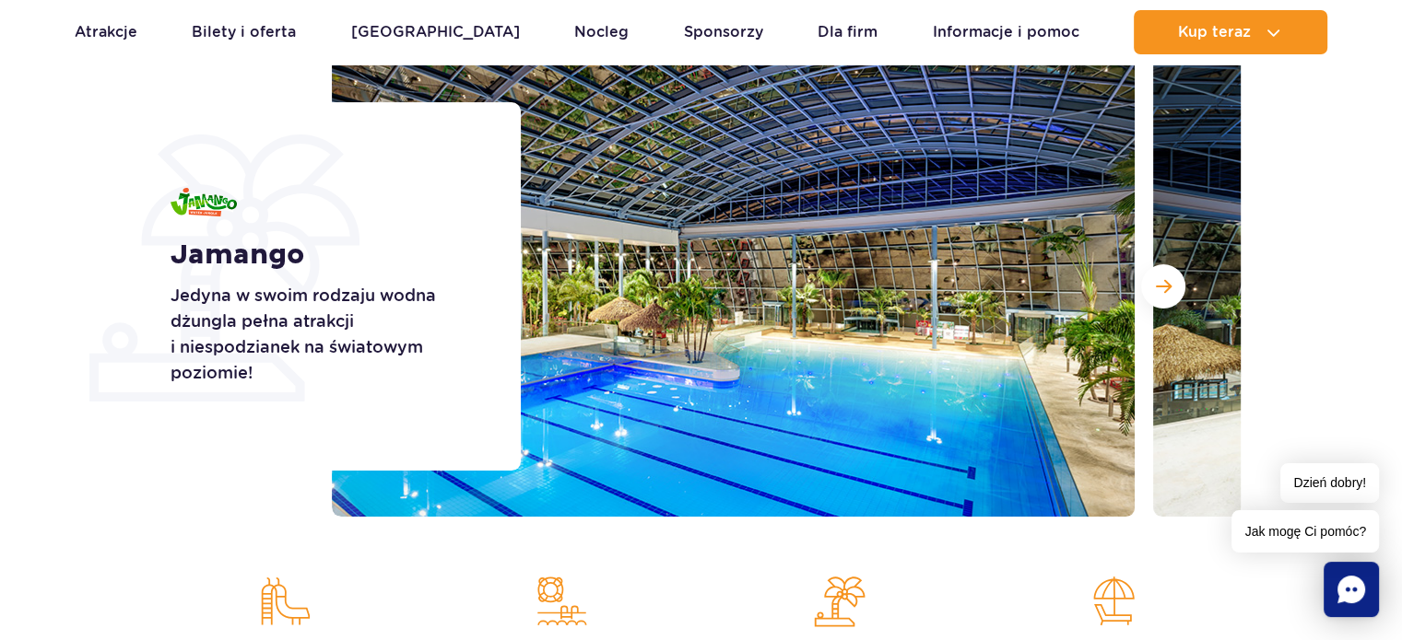
scroll to position [300, 0]
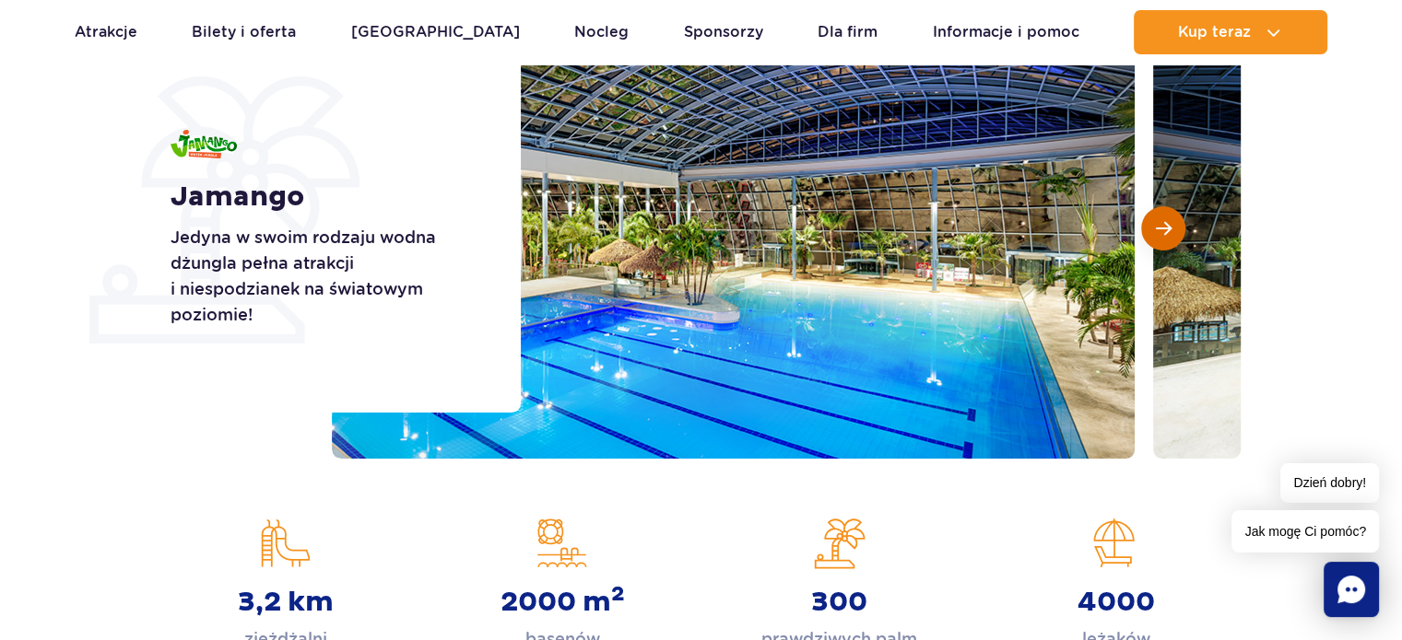
click at [1171, 233] on button "Następny slajd" at bounding box center [1163, 228] width 44 height 44
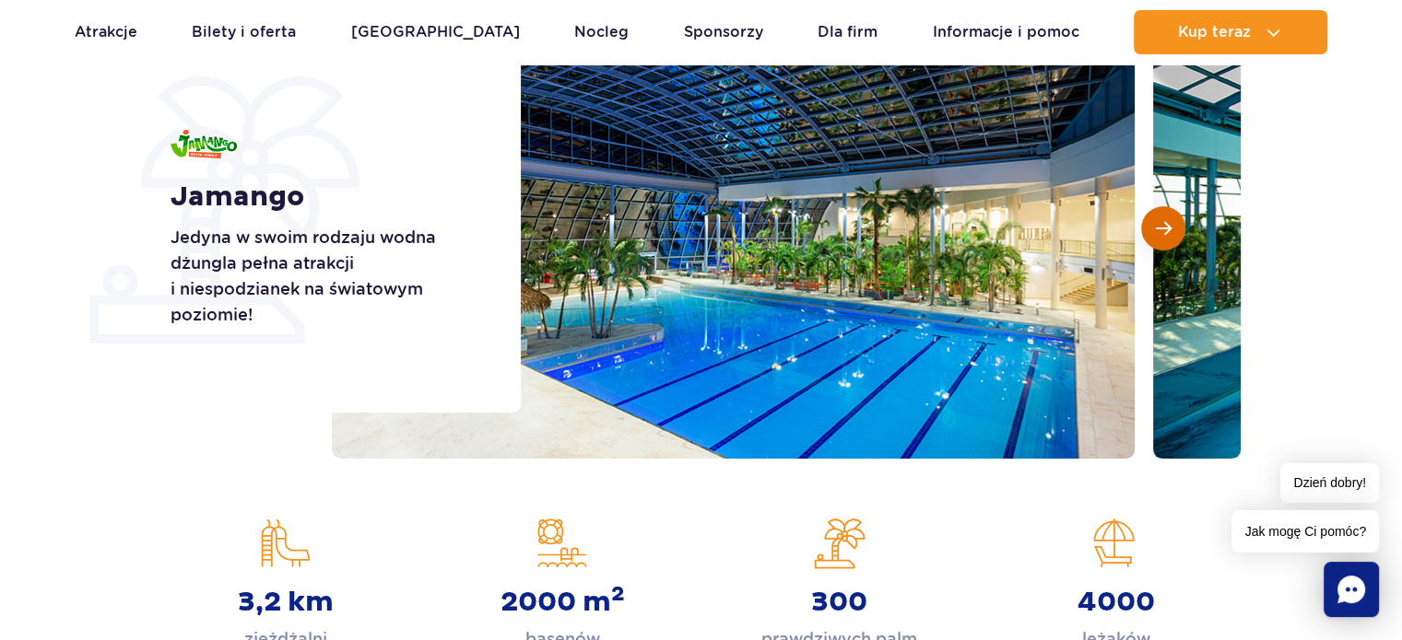
click at [1171, 233] on button "Następny slajd" at bounding box center [1163, 228] width 44 height 44
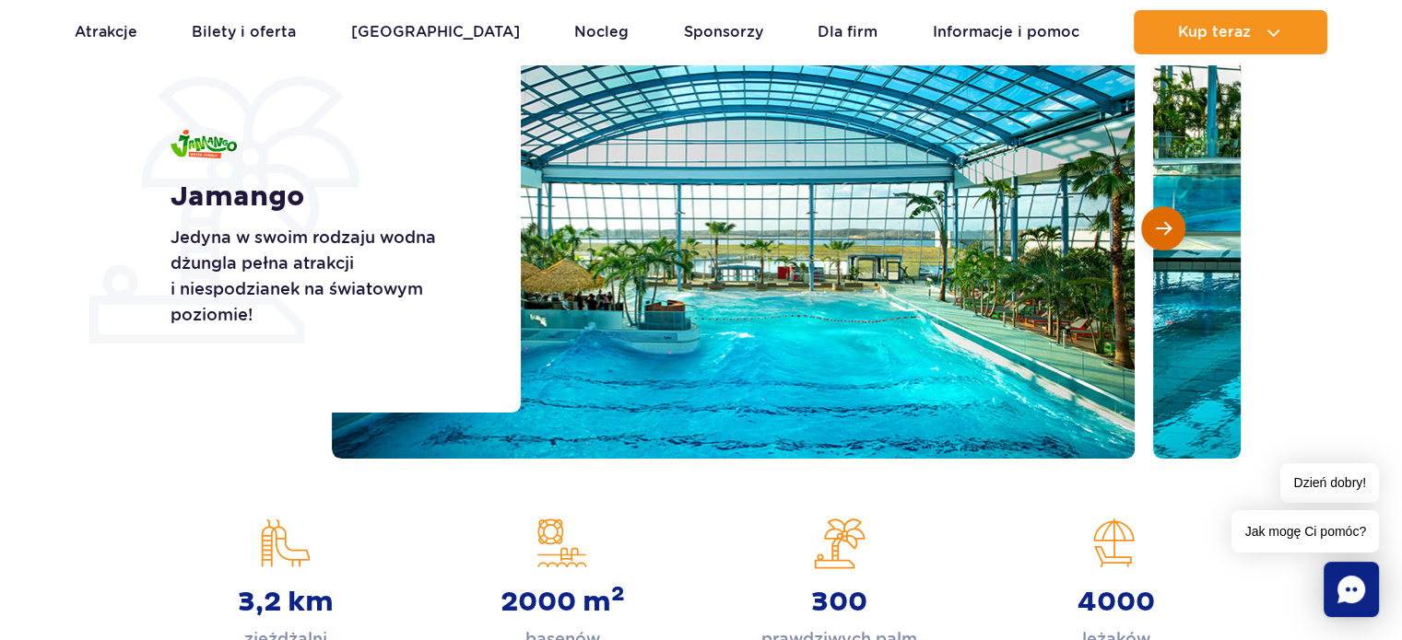
click at [1171, 233] on button "Następny slajd" at bounding box center [1163, 228] width 44 height 44
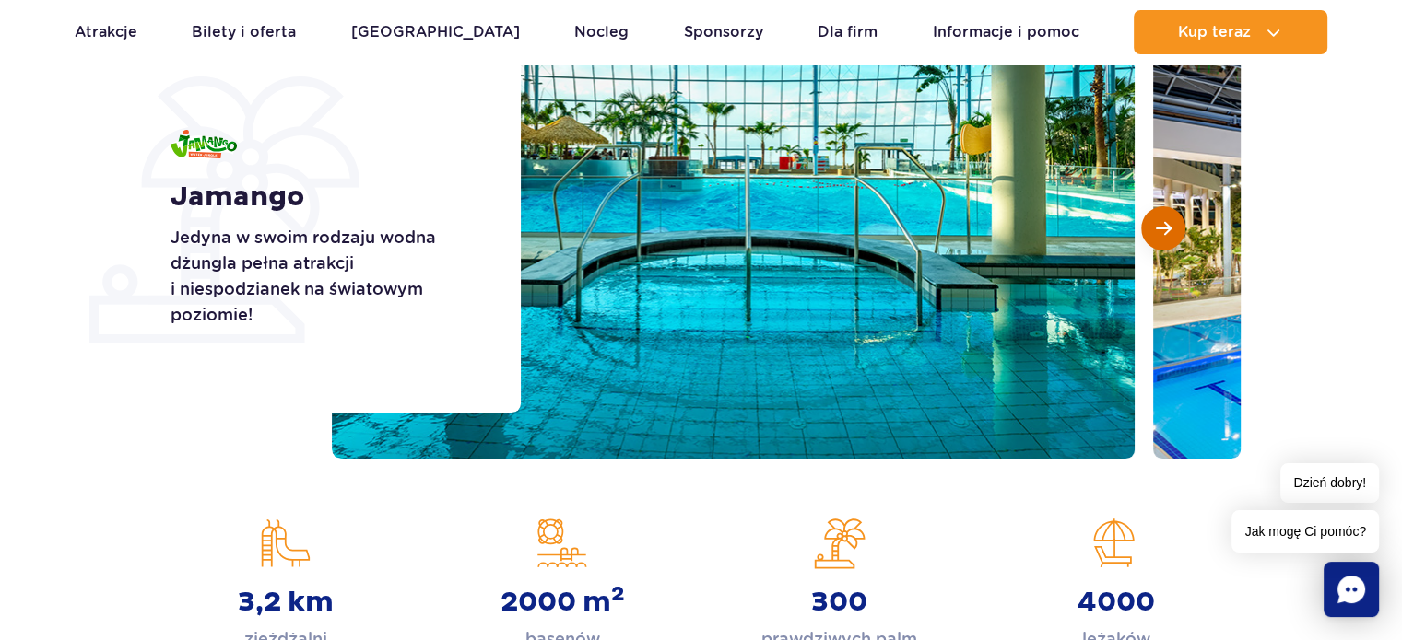
click at [1171, 233] on button "Następny slajd" at bounding box center [1163, 228] width 44 height 44
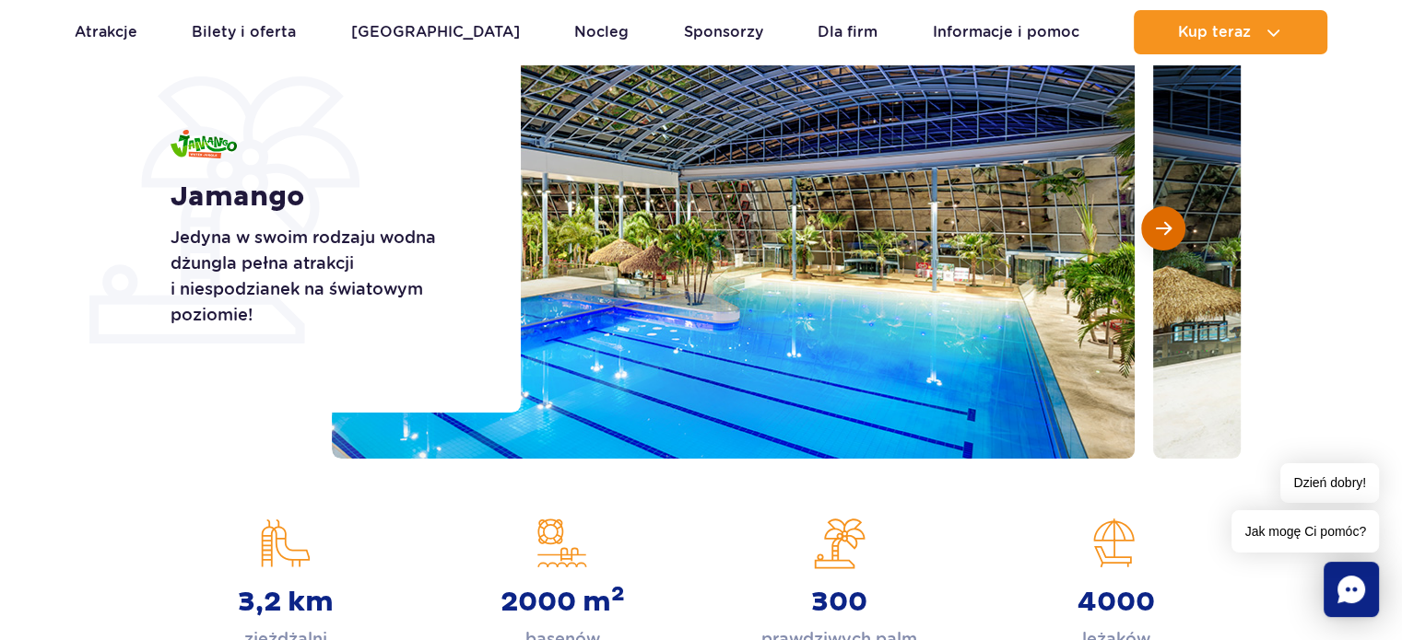
click at [1171, 233] on button "Następny slajd" at bounding box center [1163, 228] width 44 height 44
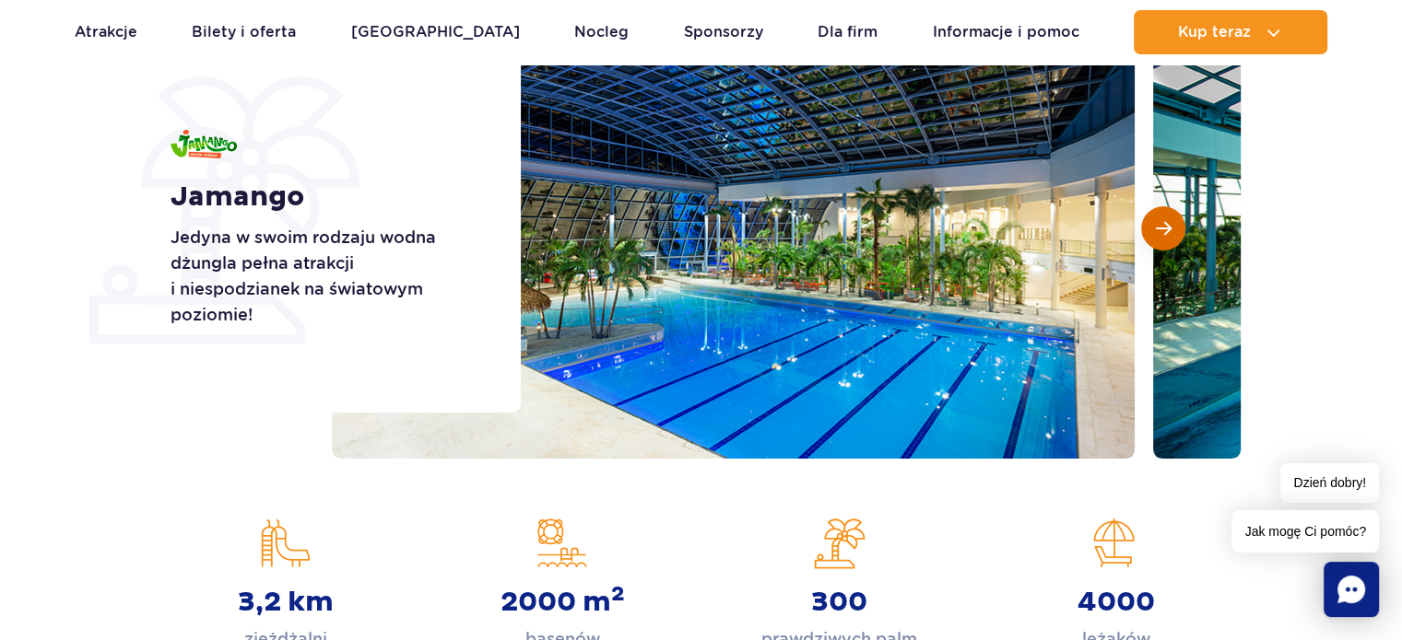
click at [1171, 233] on button "Następny slajd" at bounding box center [1163, 228] width 44 height 44
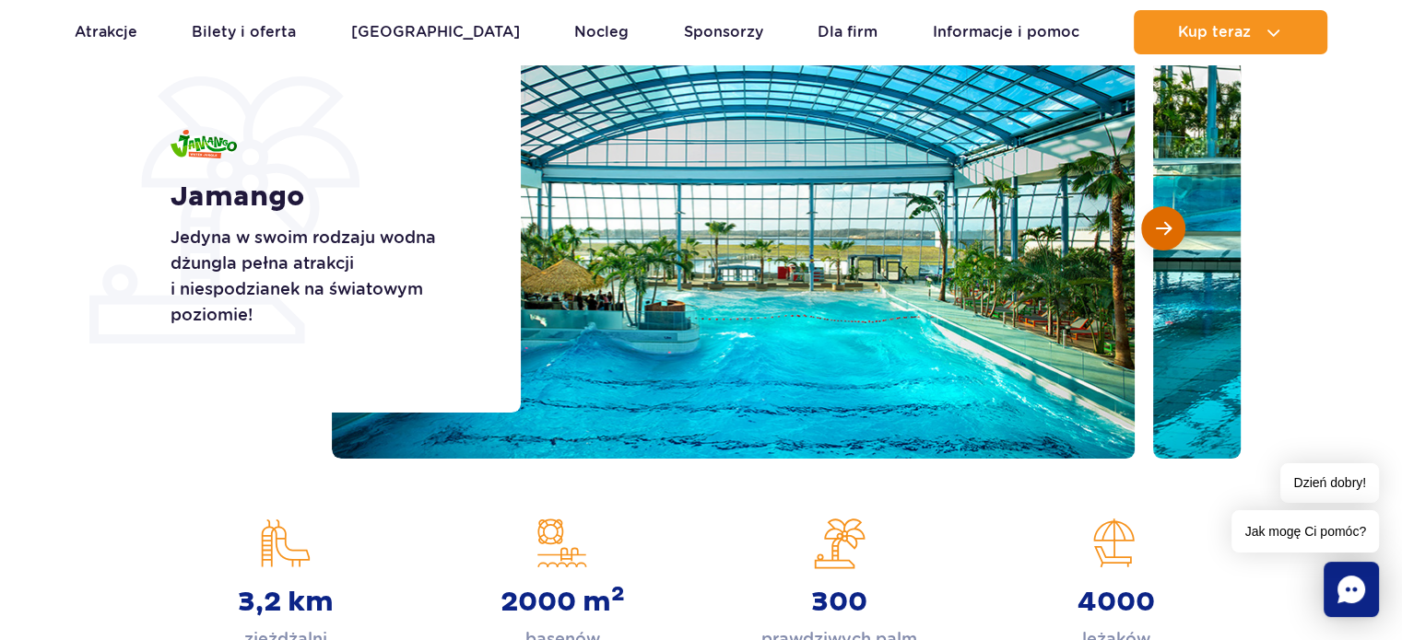
click at [1171, 233] on button "Następny slajd" at bounding box center [1163, 228] width 44 height 44
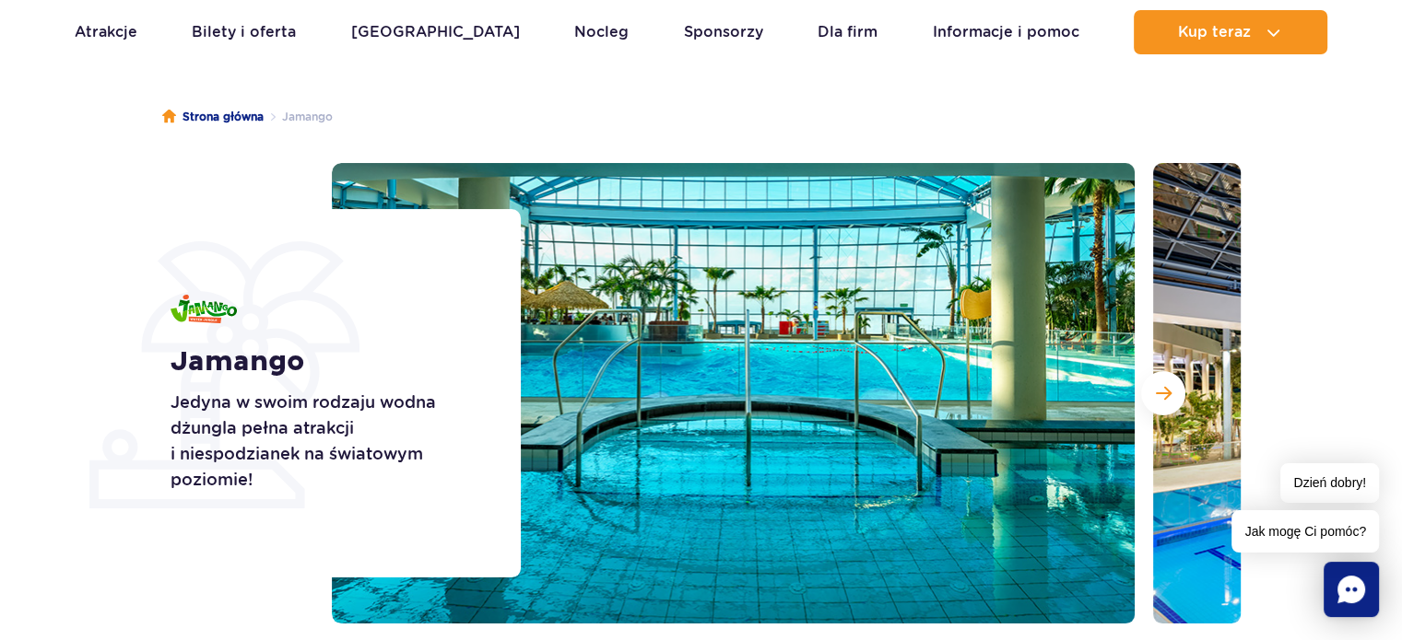
scroll to position [0, 0]
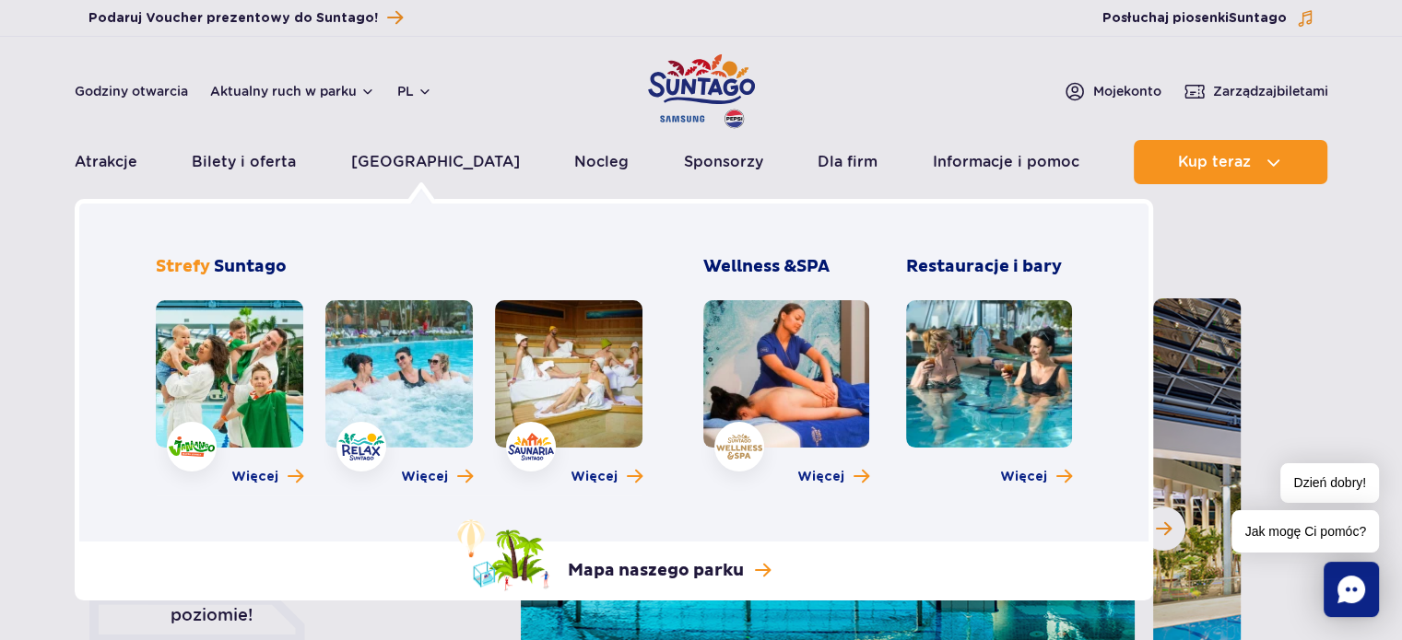
click at [387, 405] on link at bounding box center [398, 373] width 147 height 147
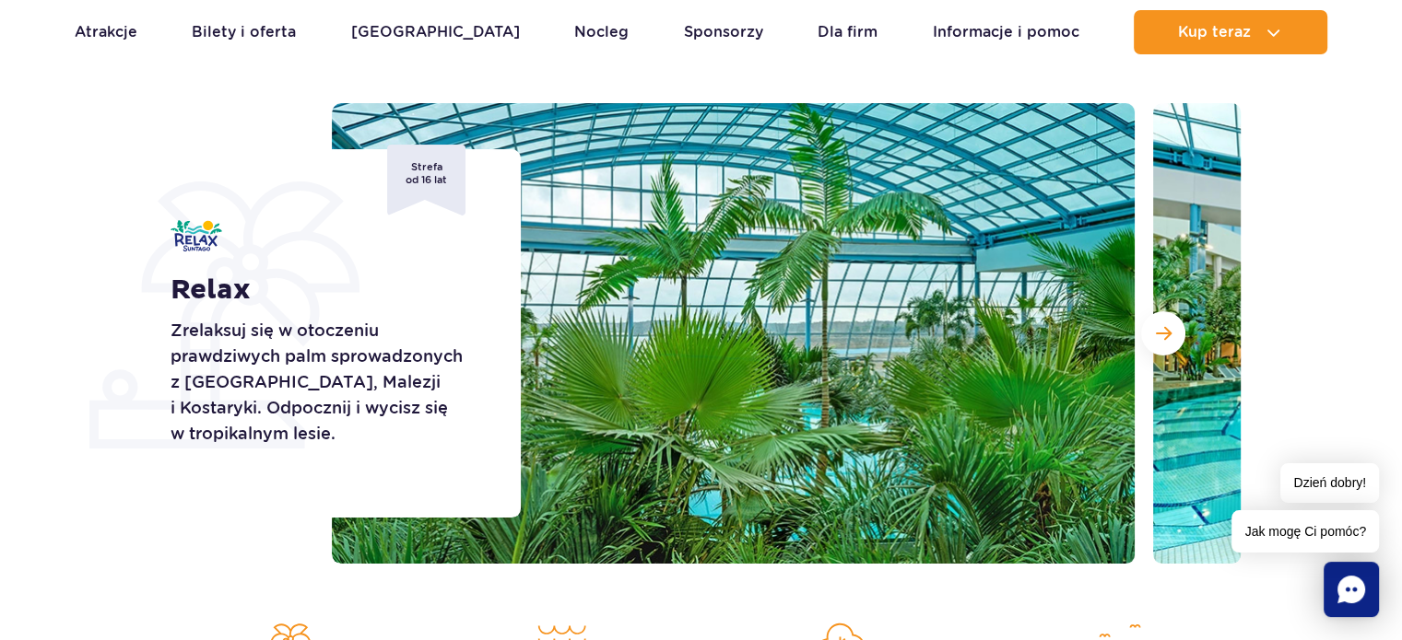
scroll to position [202, 0]
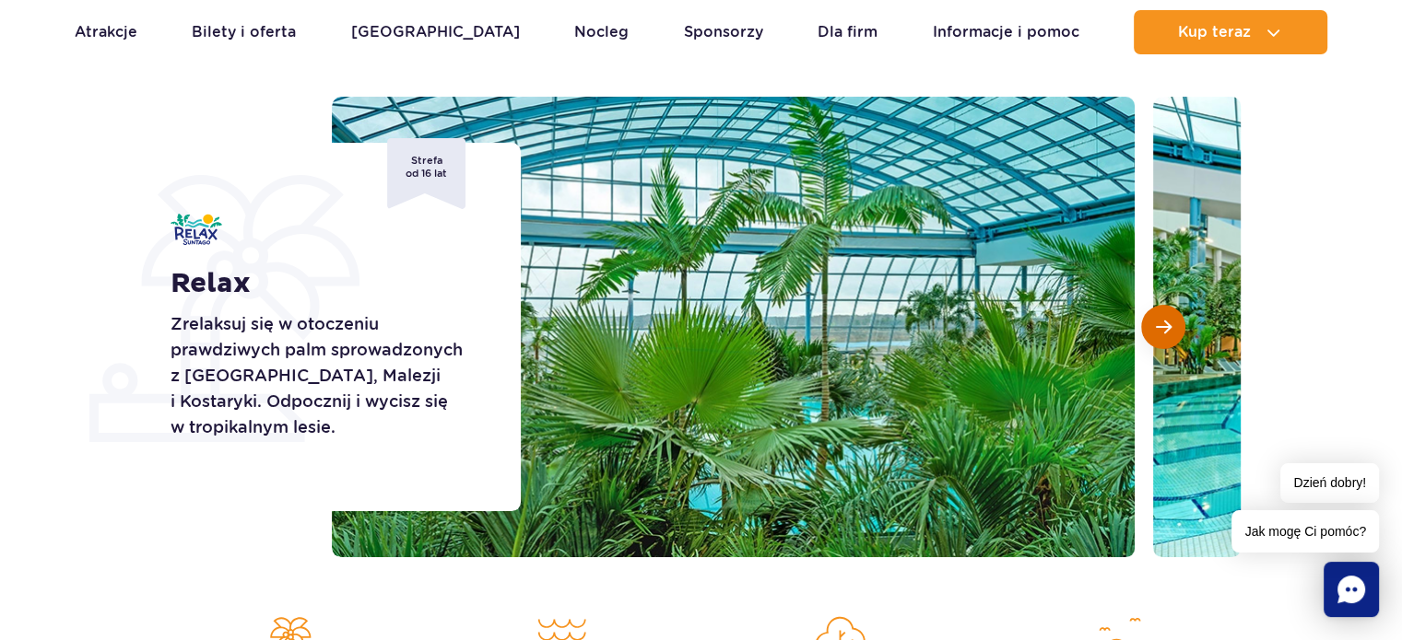
click at [1169, 324] on span "Następny slajd" at bounding box center [1164, 327] width 16 height 17
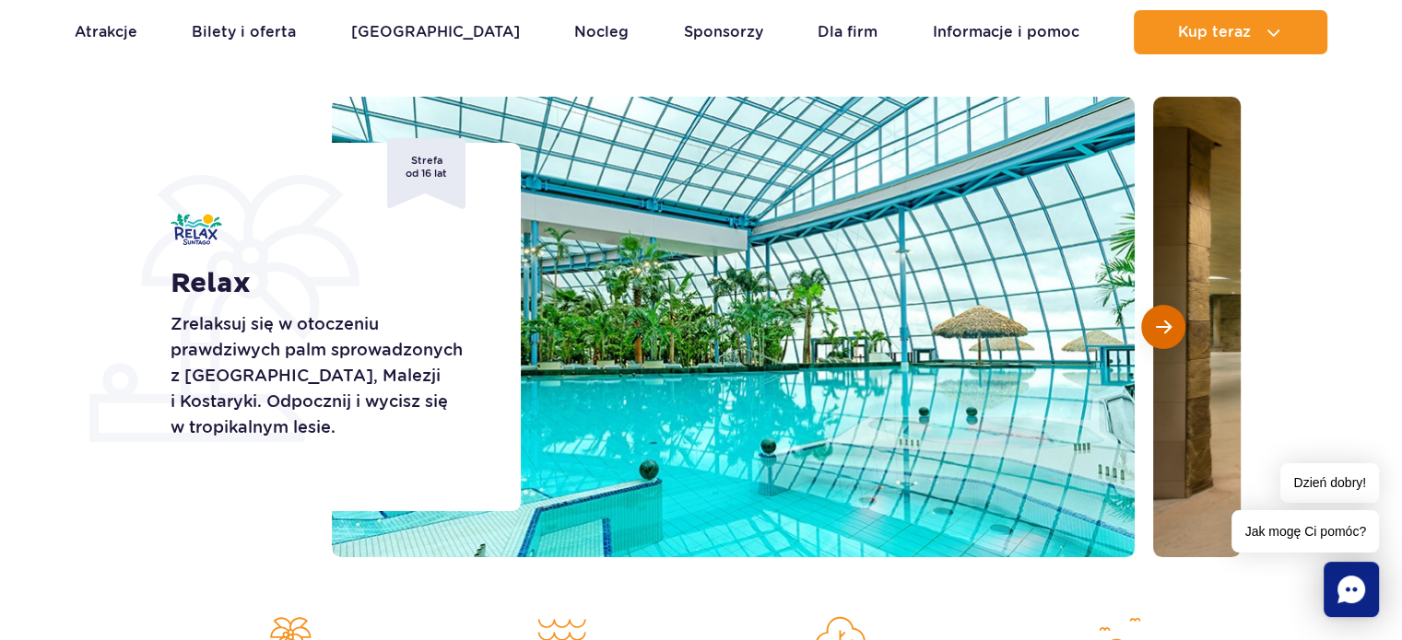
click at [1169, 324] on span "Następny slajd" at bounding box center [1164, 327] width 16 height 17
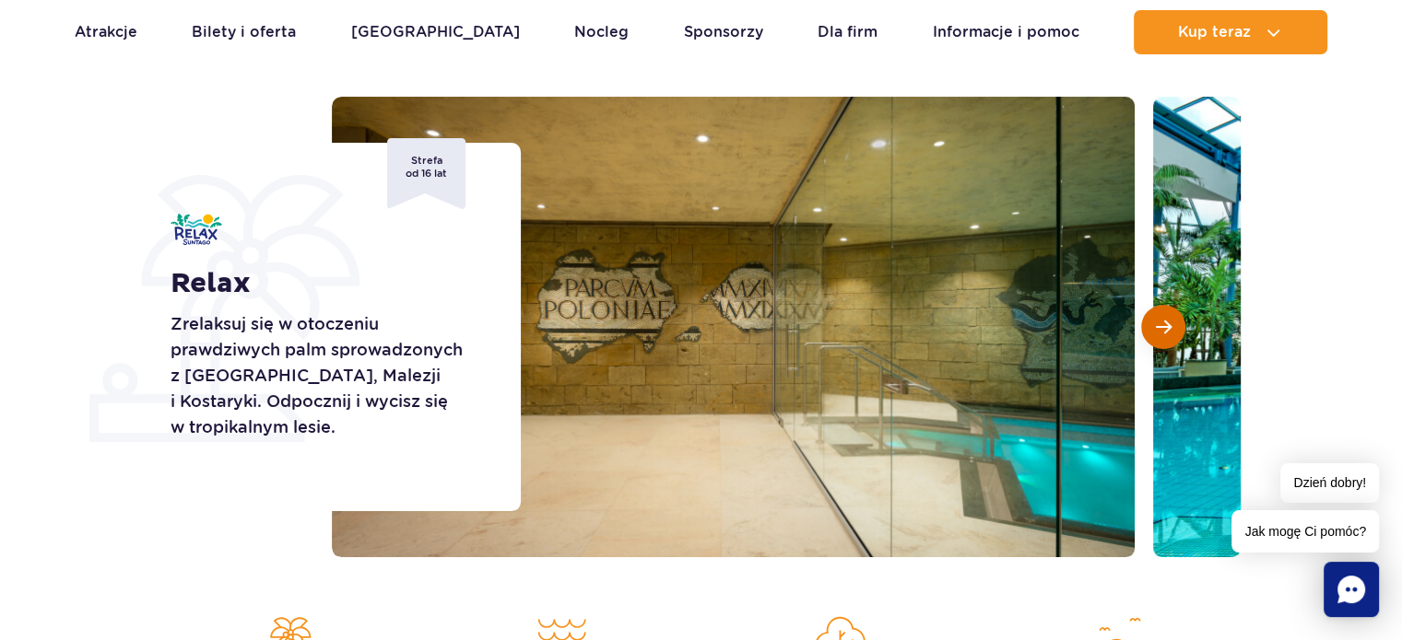
click at [1169, 324] on span "Następny slajd" at bounding box center [1164, 327] width 16 height 17
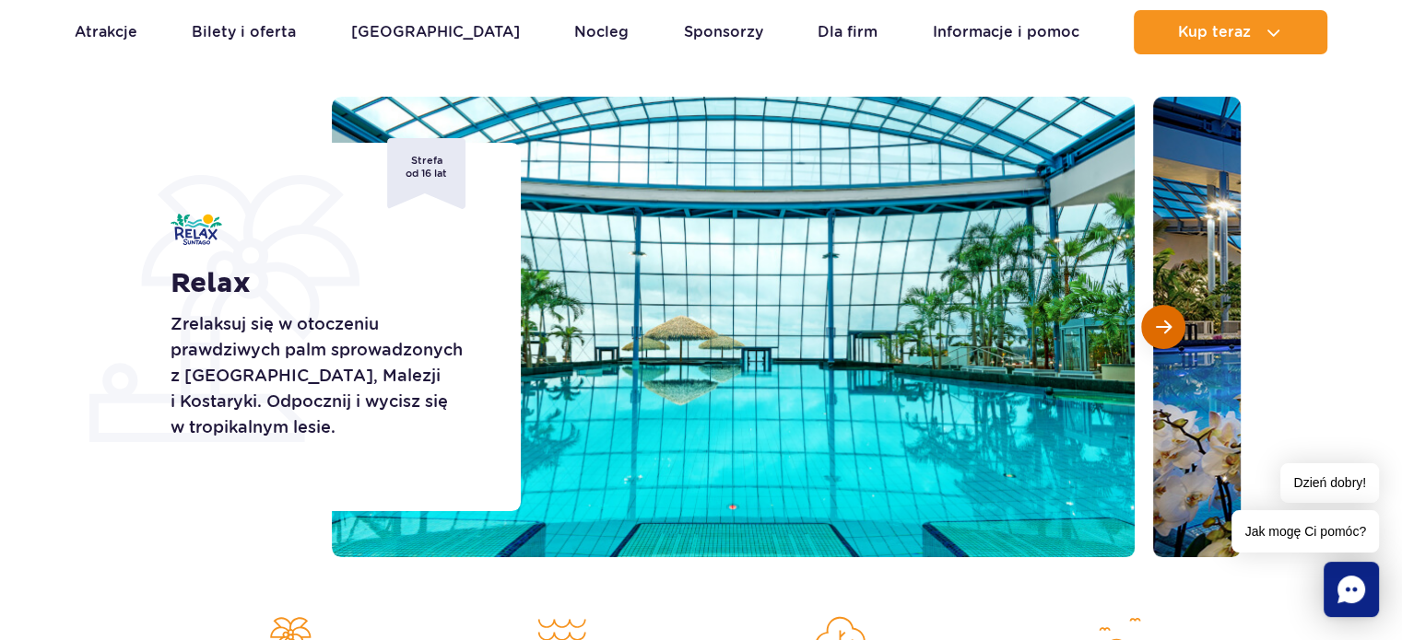
click at [1169, 324] on span "Następny slajd" at bounding box center [1164, 327] width 16 height 17
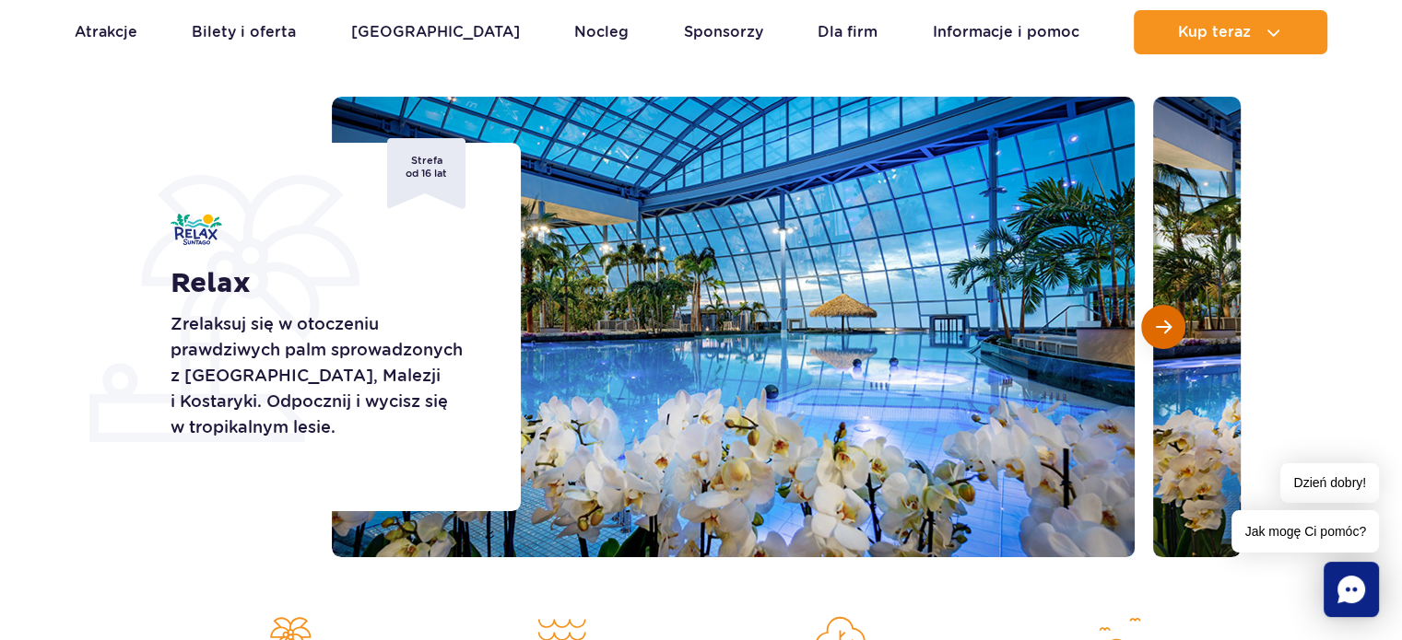
click at [1169, 324] on span "Następny slajd" at bounding box center [1164, 327] width 16 height 17
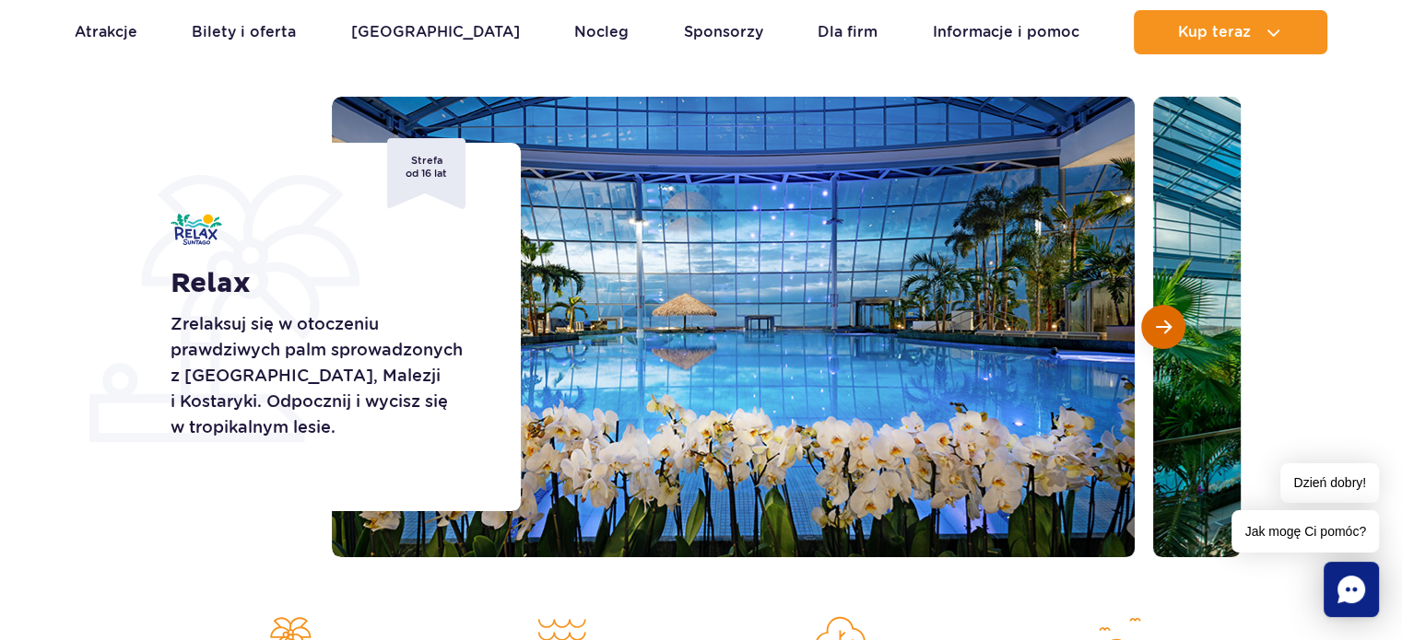
click at [1169, 324] on span "Następny slajd" at bounding box center [1164, 327] width 16 height 17
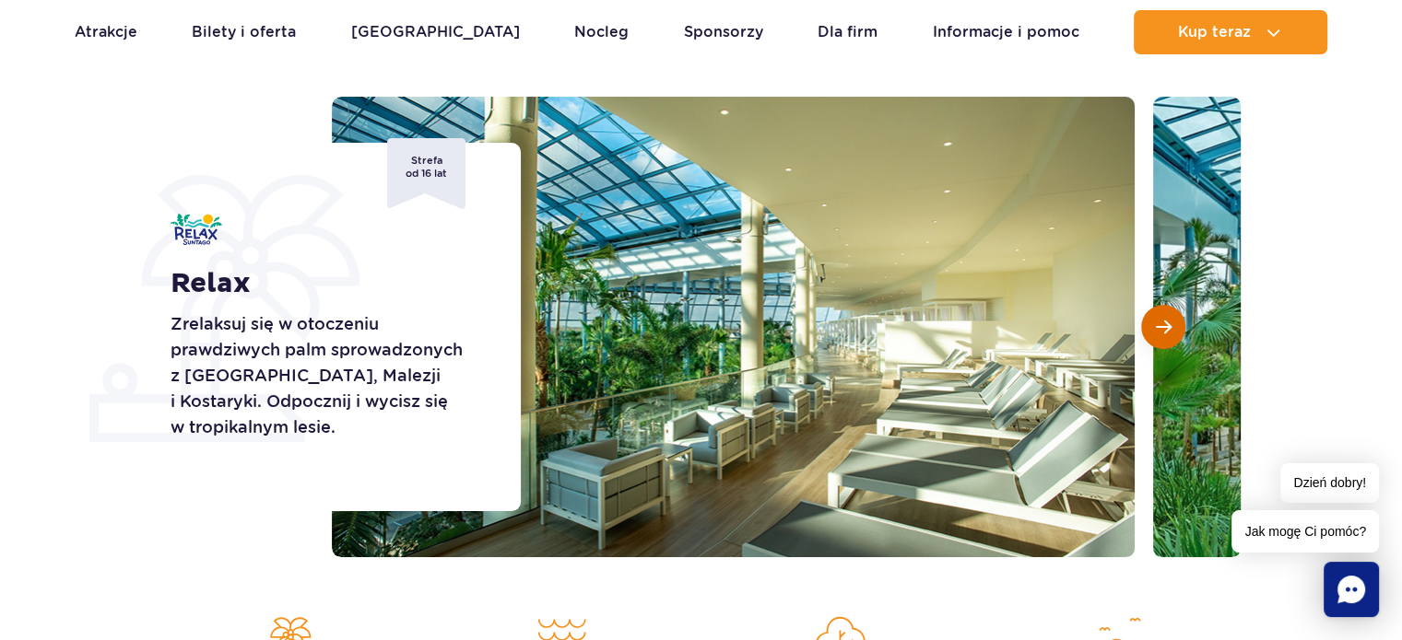
click at [1169, 324] on span "Następny slajd" at bounding box center [1164, 327] width 16 height 17
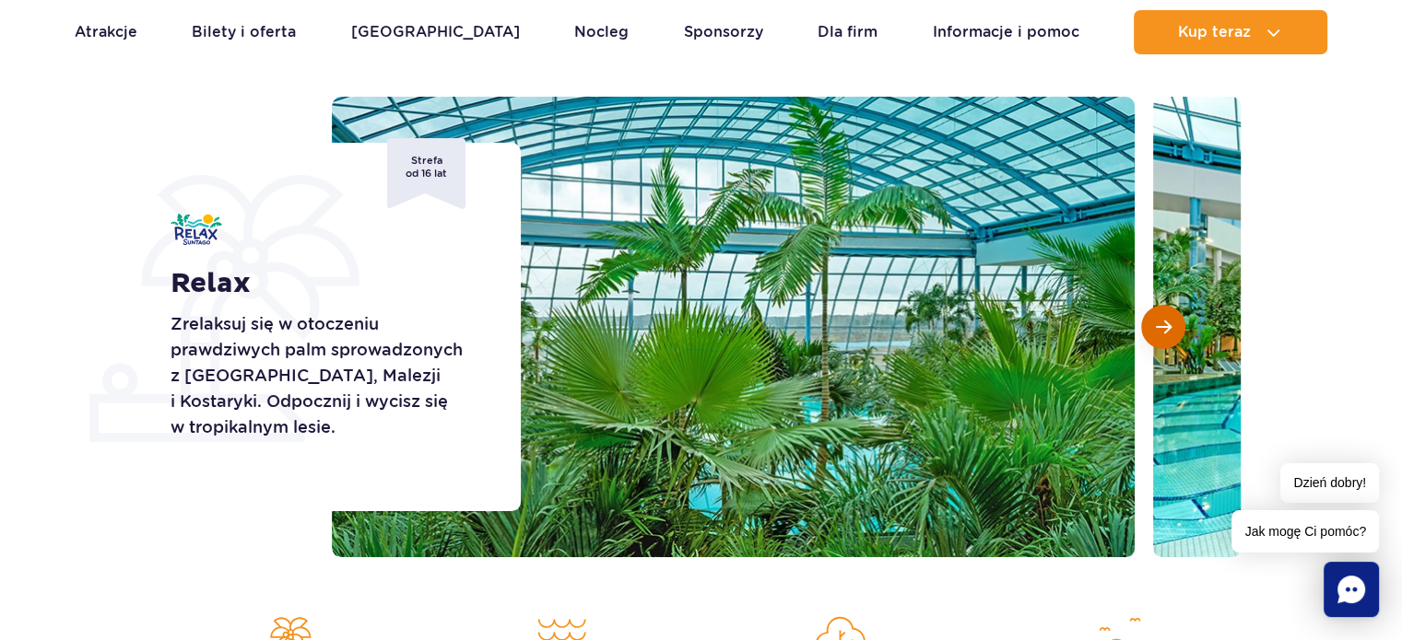
click at [1169, 324] on span "Następny slajd" at bounding box center [1164, 327] width 16 height 17
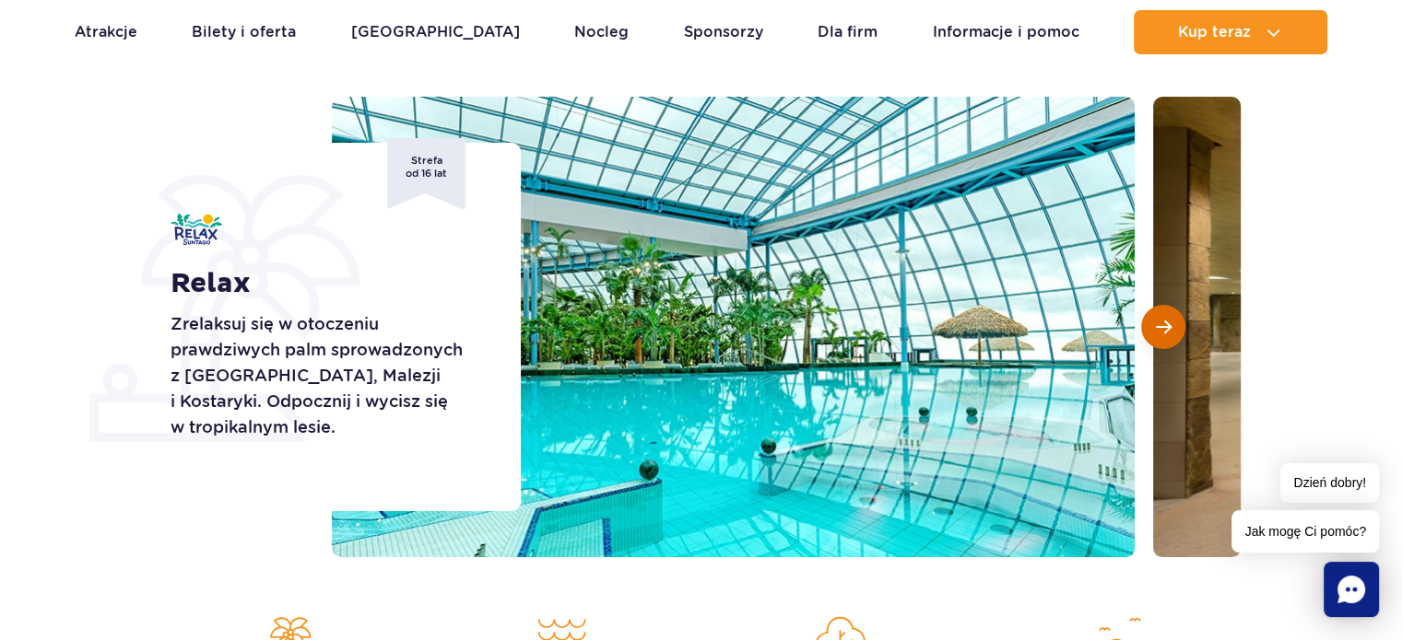
click at [1169, 324] on span "Następny slajd" at bounding box center [1164, 327] width 16 height 17
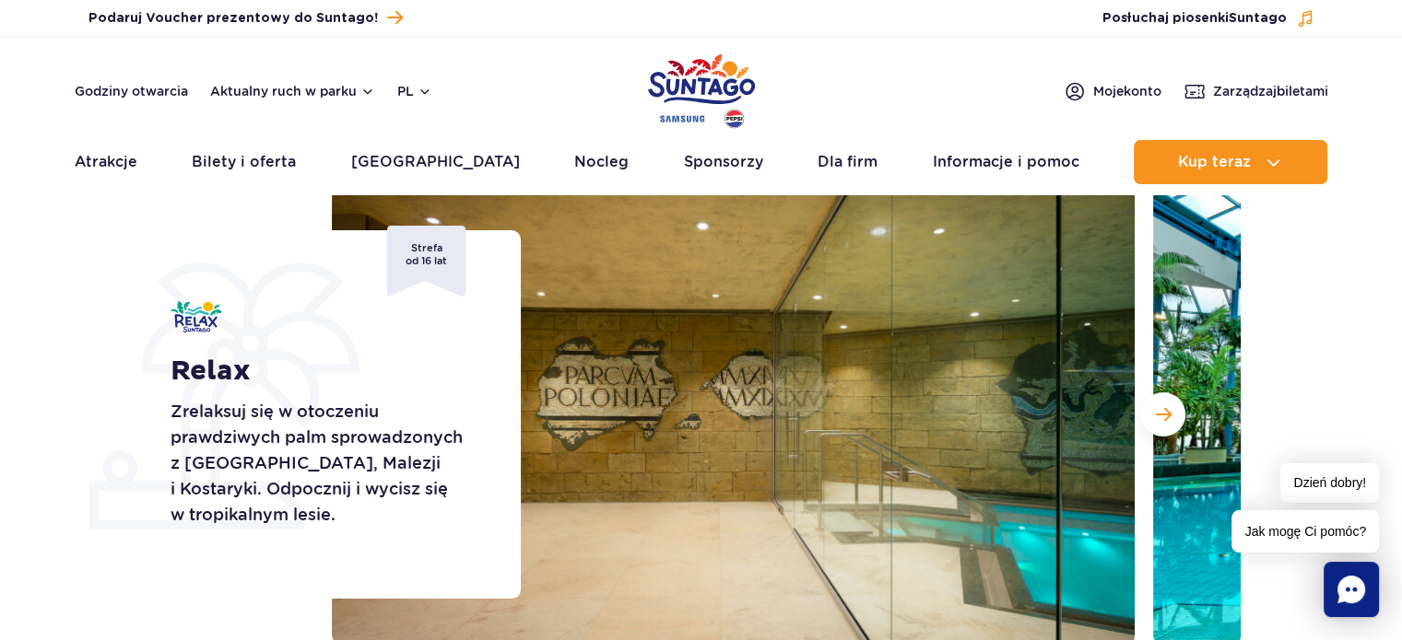
scroll to position [0, 0]
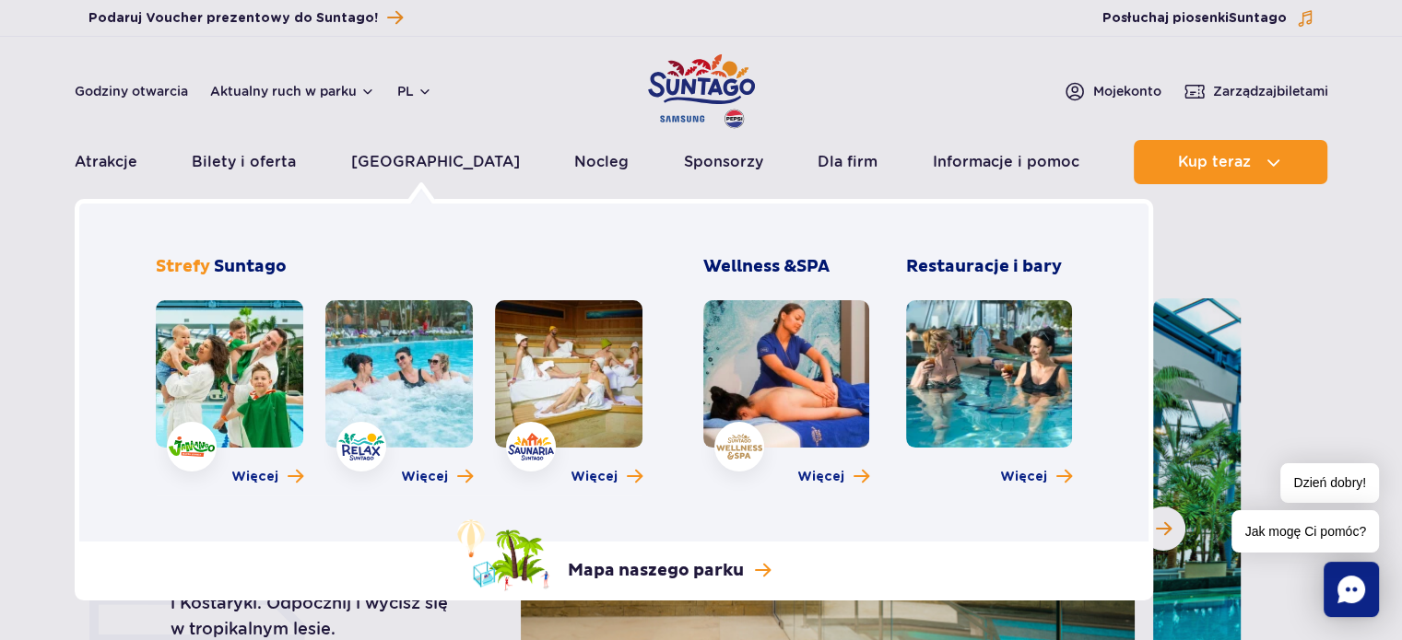
click at [571, 406] on link at bounding box center [568, 373] width 147 height 147
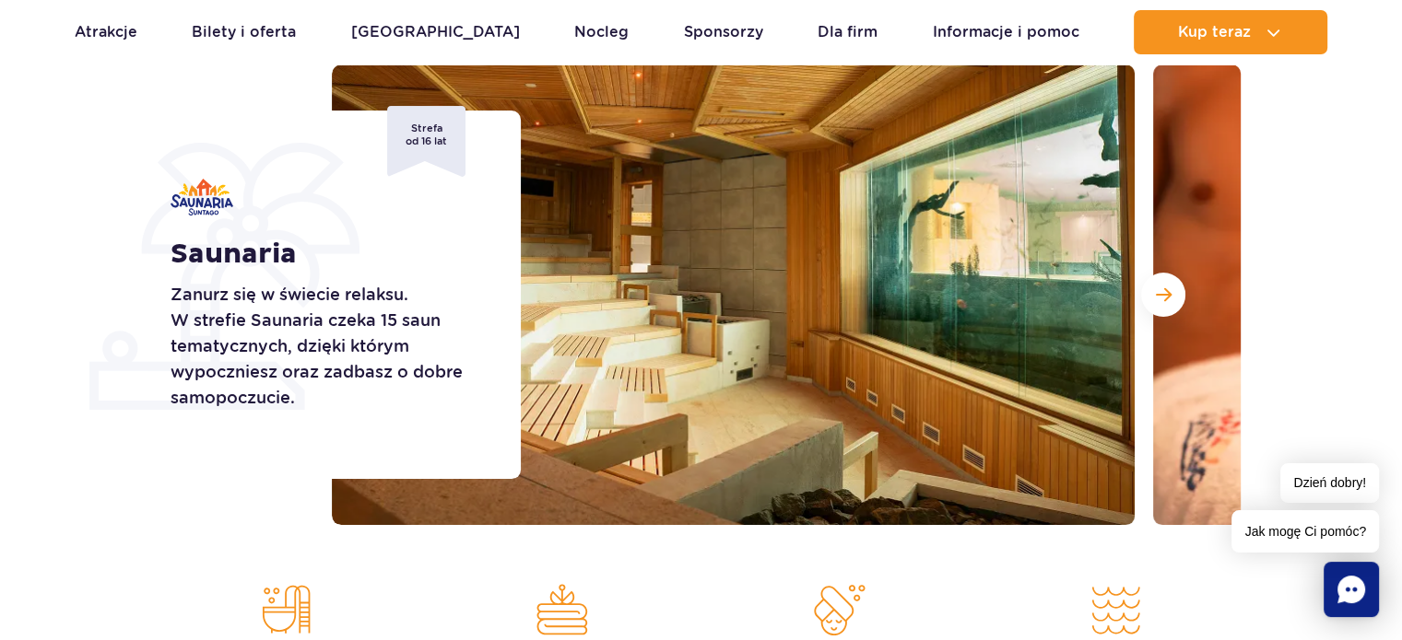
scroll to position [316, 0]
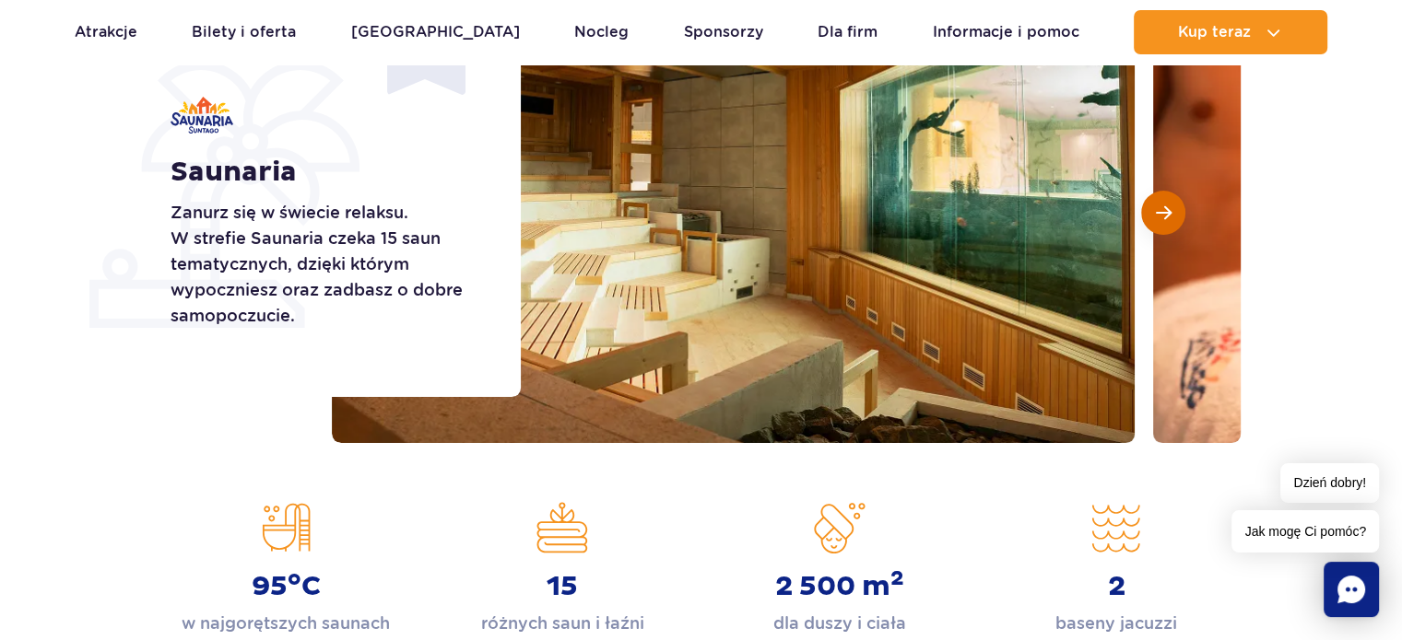
click at [1155, 230] on button "Następny slajd" at bounding box center [1163, 213] width 44 height 44
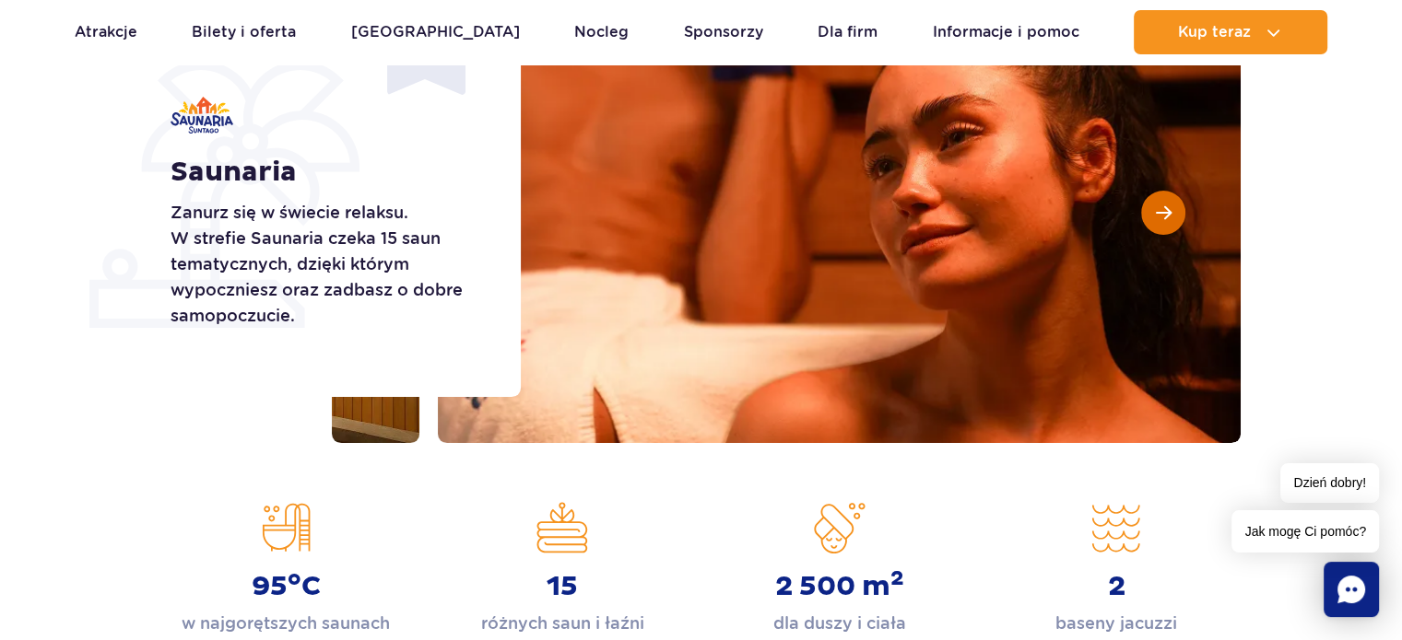
click at [1155, 230] on button "Następny slajd" at bounding box center [1163, 213] width 44 height 44
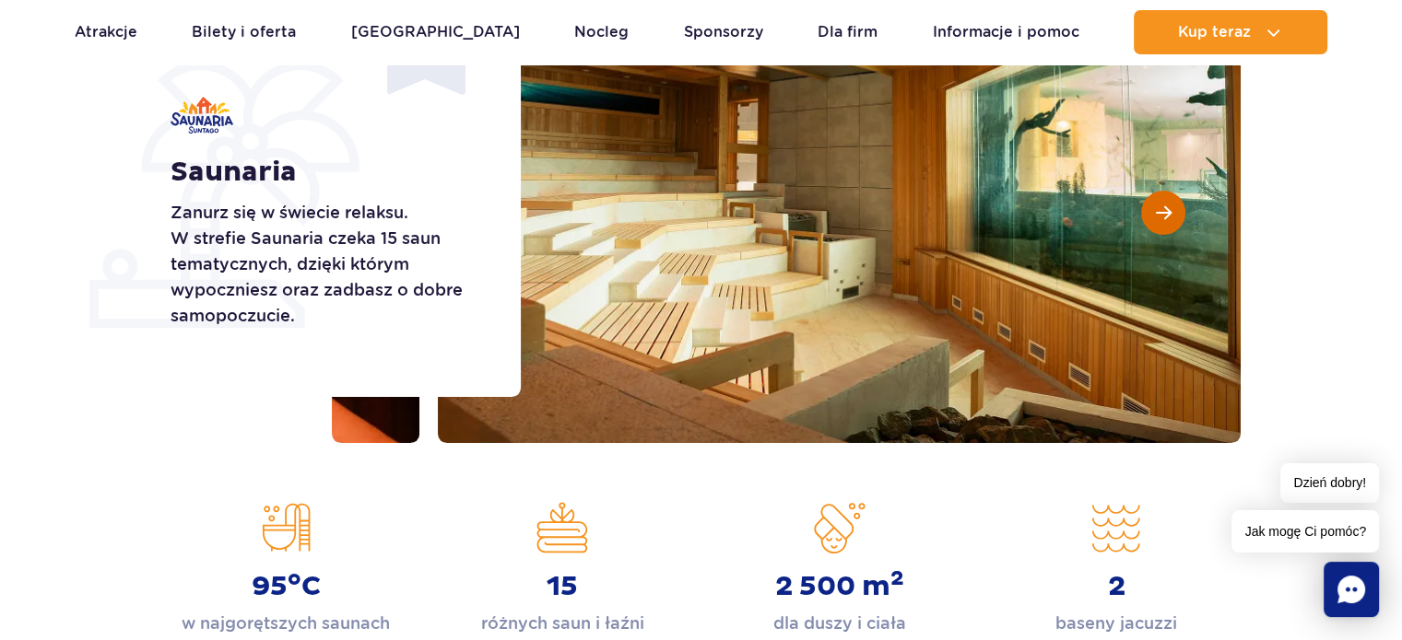
click at [1155, 230] on button "Następny slajd" at bounding box center [1163, 213] width 44 height 44
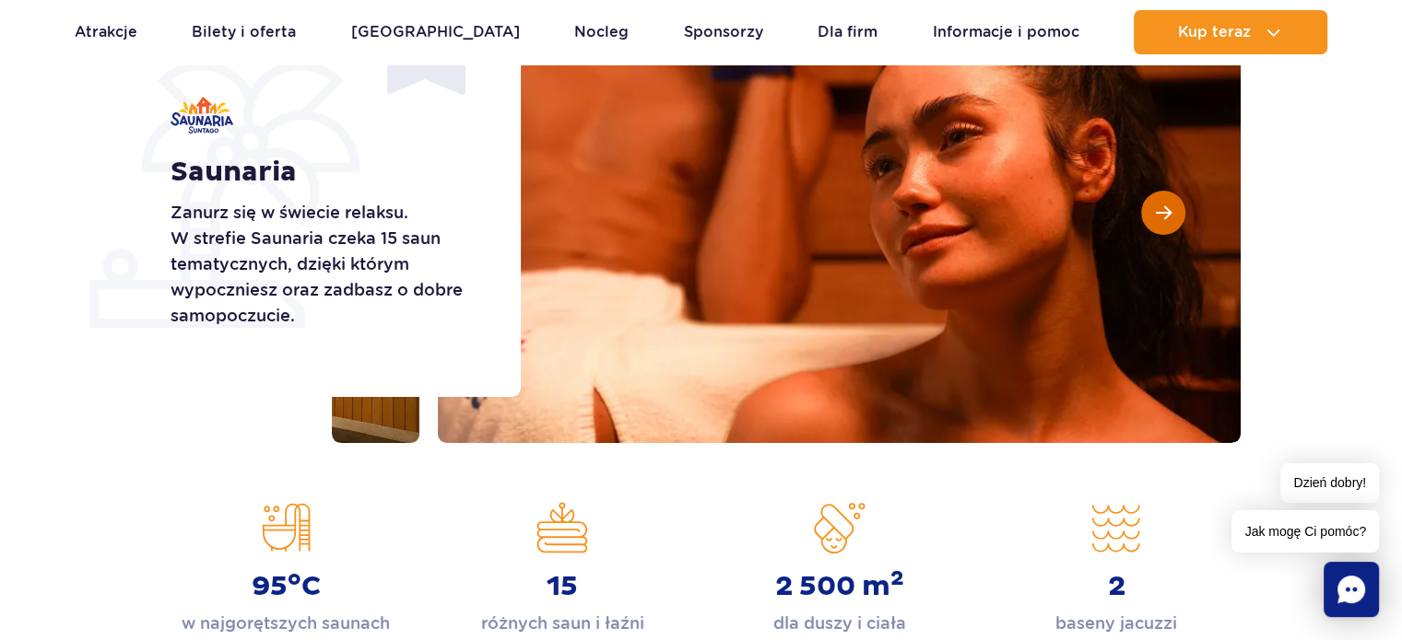
click at [1155, 230] on button "Następny slajd" at bounding box center [1163, 213] width 44 height 44
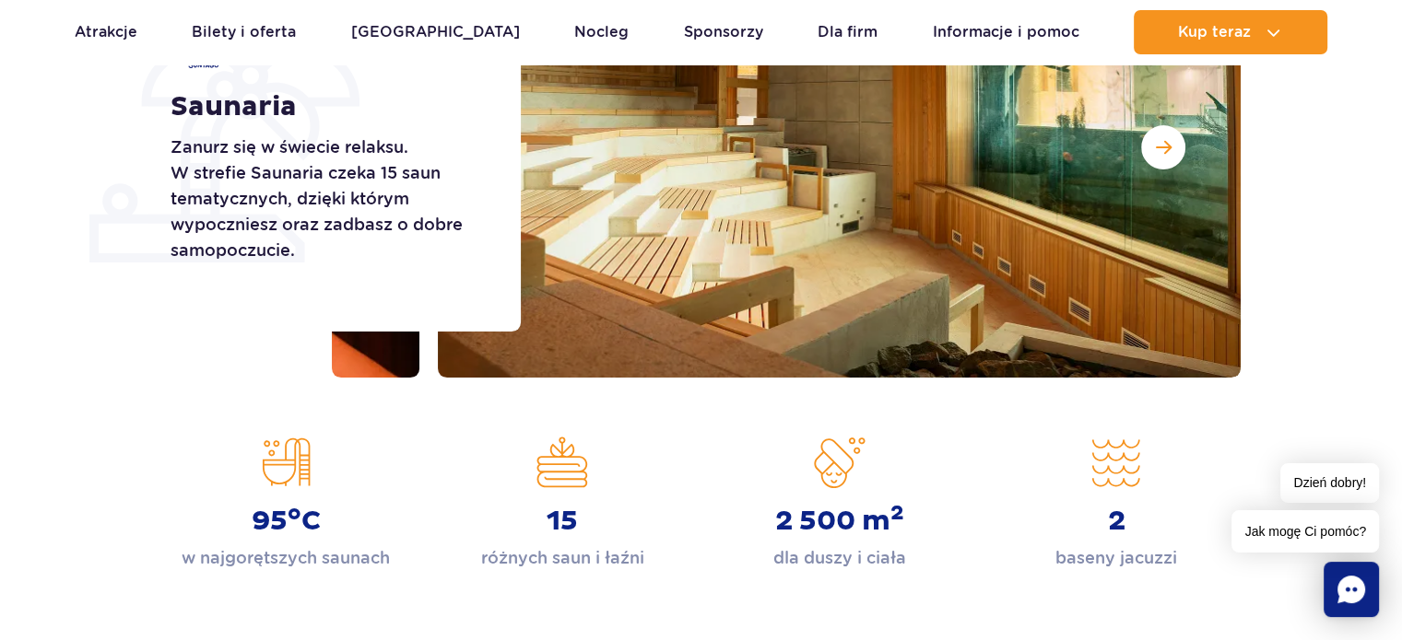
scroll to position [374, 0]
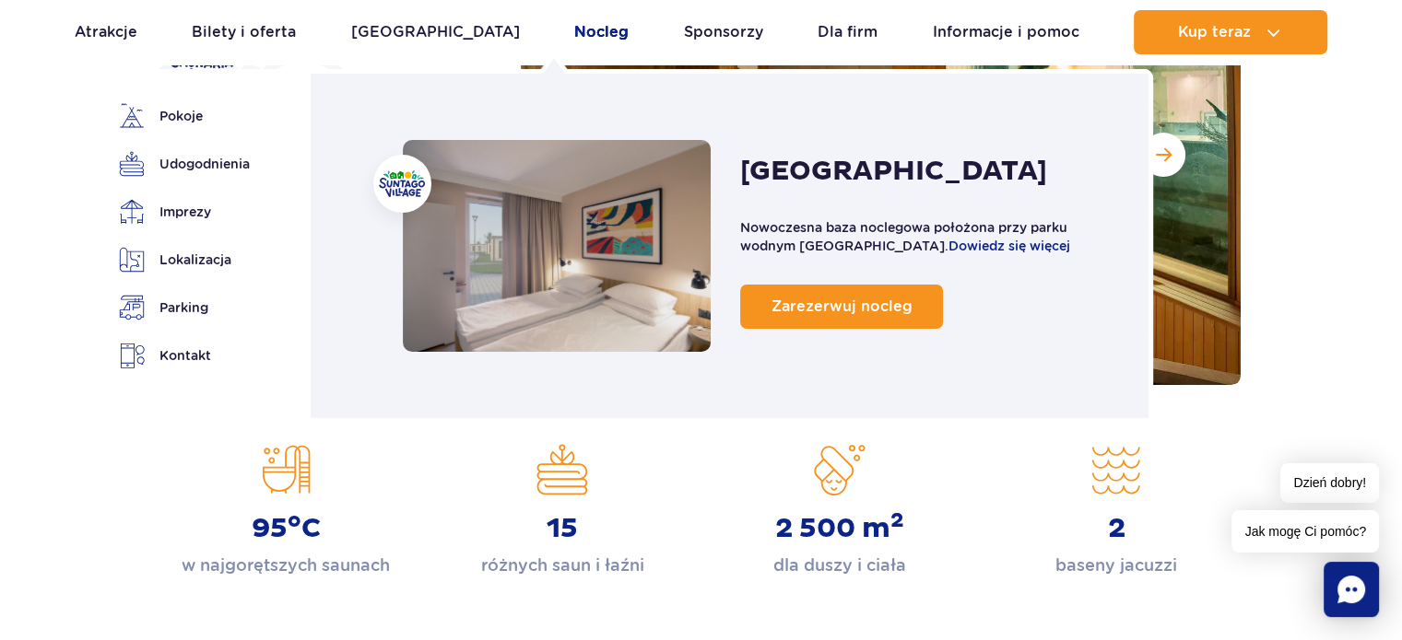
click at [574, 32] on link "Nocleg" at bounding box center [601, 32] width 54 height 44
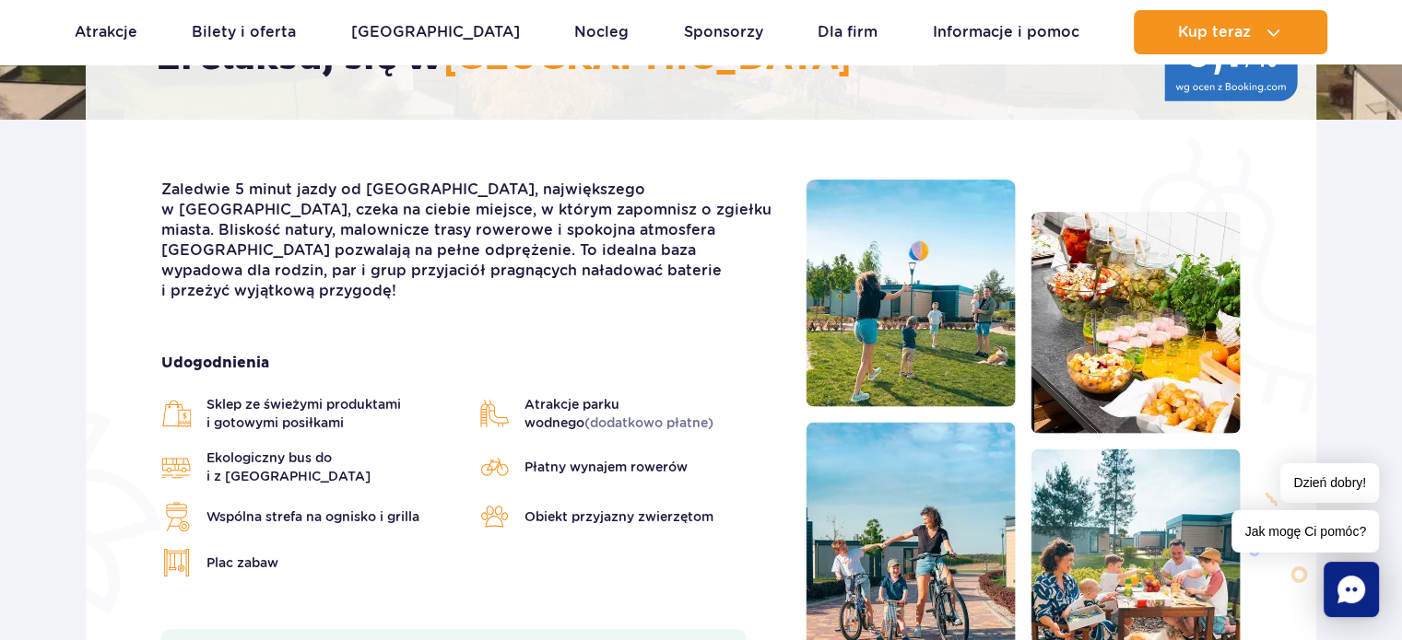
scroll to position [423, 0]
